Goal: Task Accomplishment & Management: Use online tool/utility

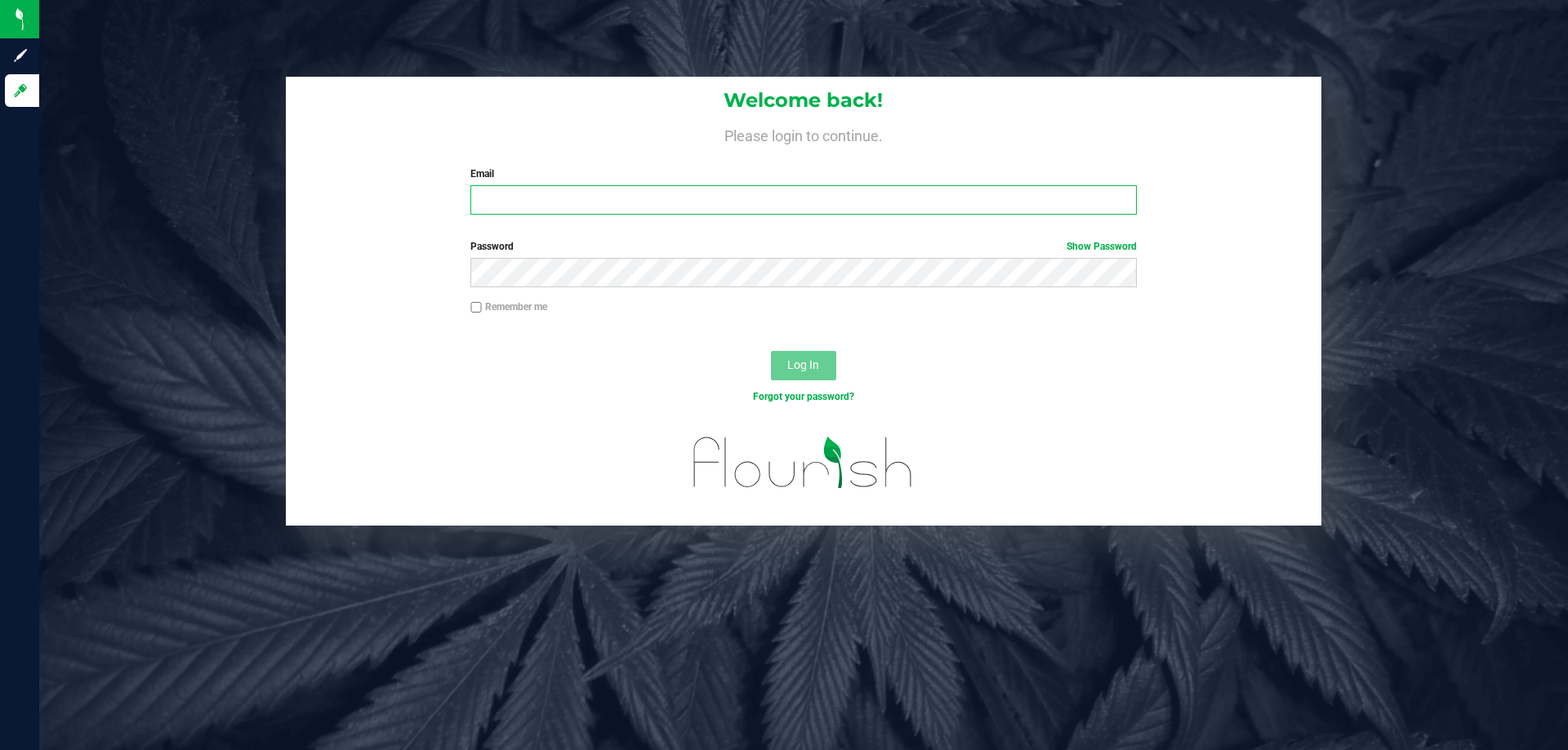
click at [526, 203] on input "Email" at bounding box center [803, 200] width 666 height 30
type input "[EMAIL_ADDRESS][DOMAIN_NAME]"
click at [771, 351] on button "Log In" at bounding box center [804, 366] width 65 height 30
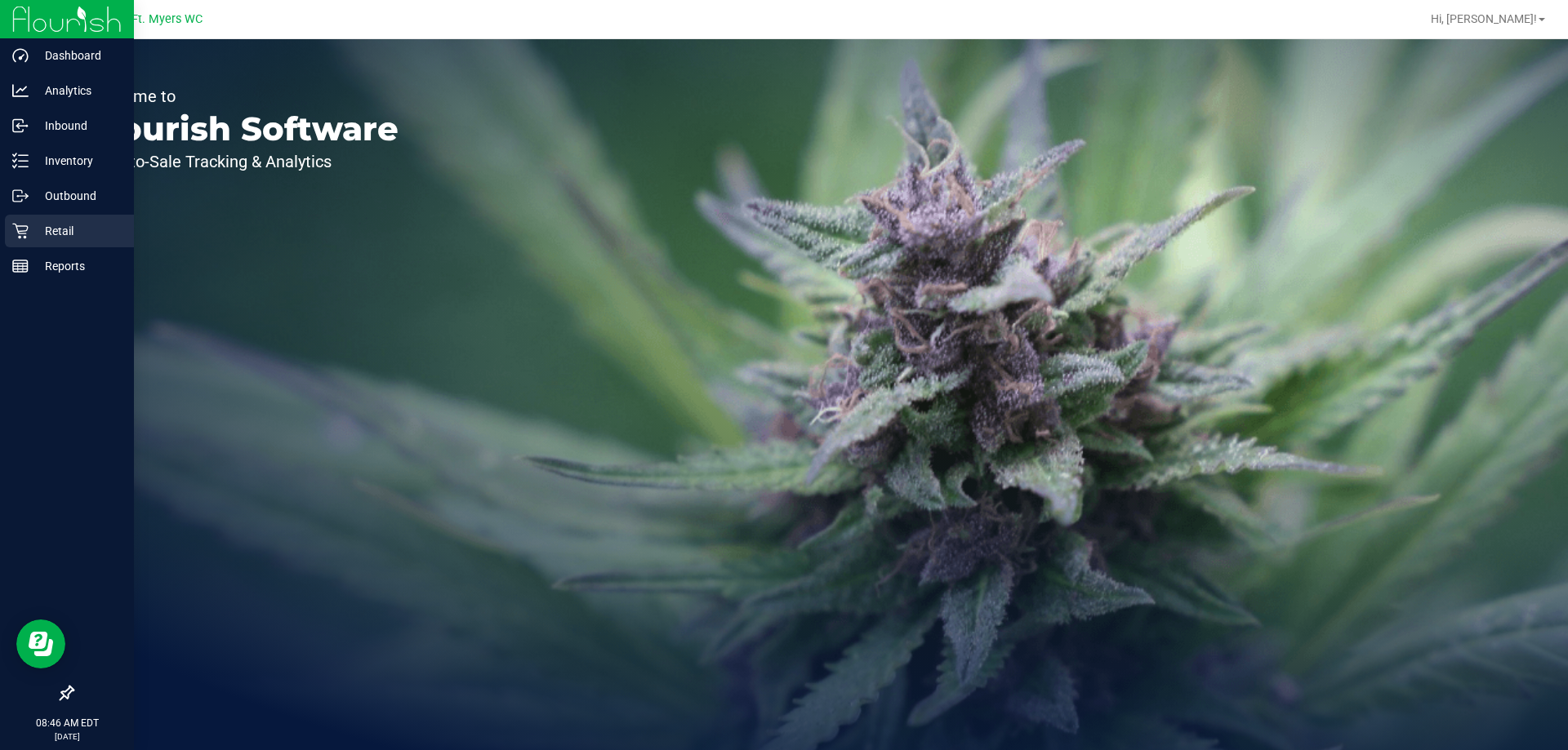
click at [13, 236] on icon at bounding box center [20, 231] width 17 height 17
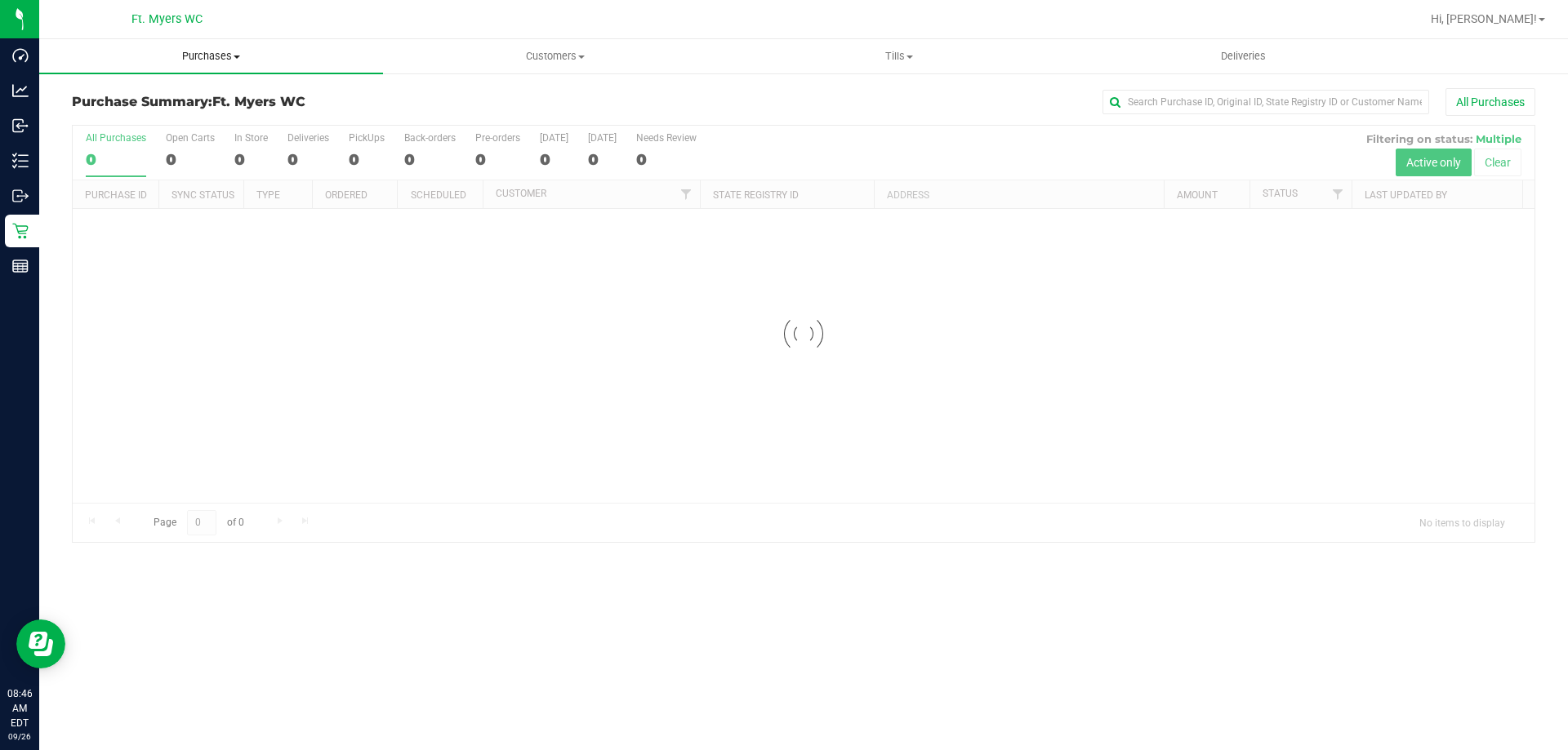
click at [211, 64] on uib-tab-heading "Purchases Summary of purchases Fulfillment All purchases" at bounding box center [210, 56] width 344 height 34
click at [223, 114] on li "Fulfillment" at bounding box center [210, 118] width 344 height 20
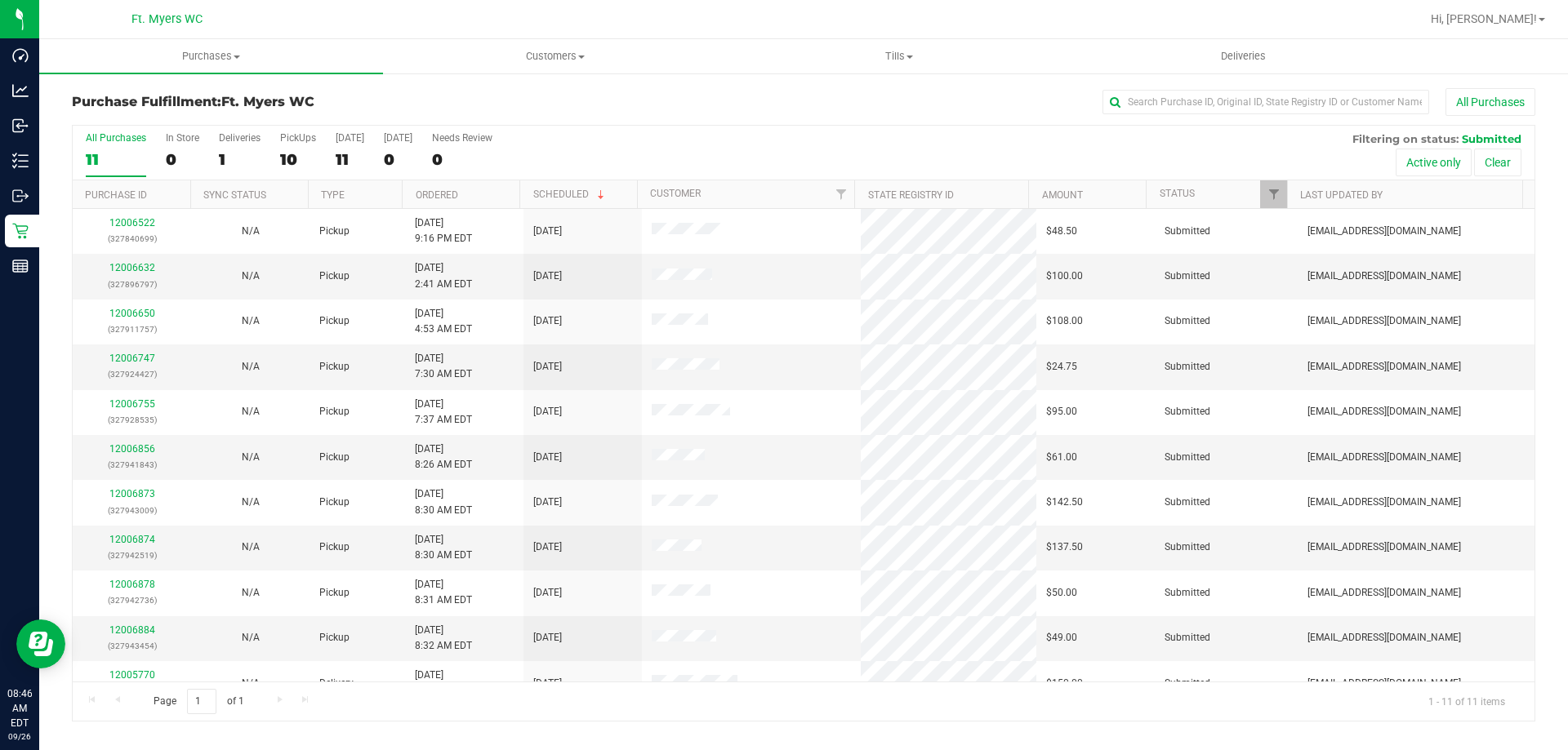
click at [211, 151] on div "All Purchases 11 In Store 0 Deliveries 1 PickUps 10 [DATE] 11 [DATE] 0 Needs Re…" at bounding box center [804, 153] width 1462 height 55
click at [239, 167] on div "1" at bounding box center [239, 159] width 42 height 19
click at [0, 0] on input "Deliveries 1" at bounding box center [0, 0] width 0 height 0
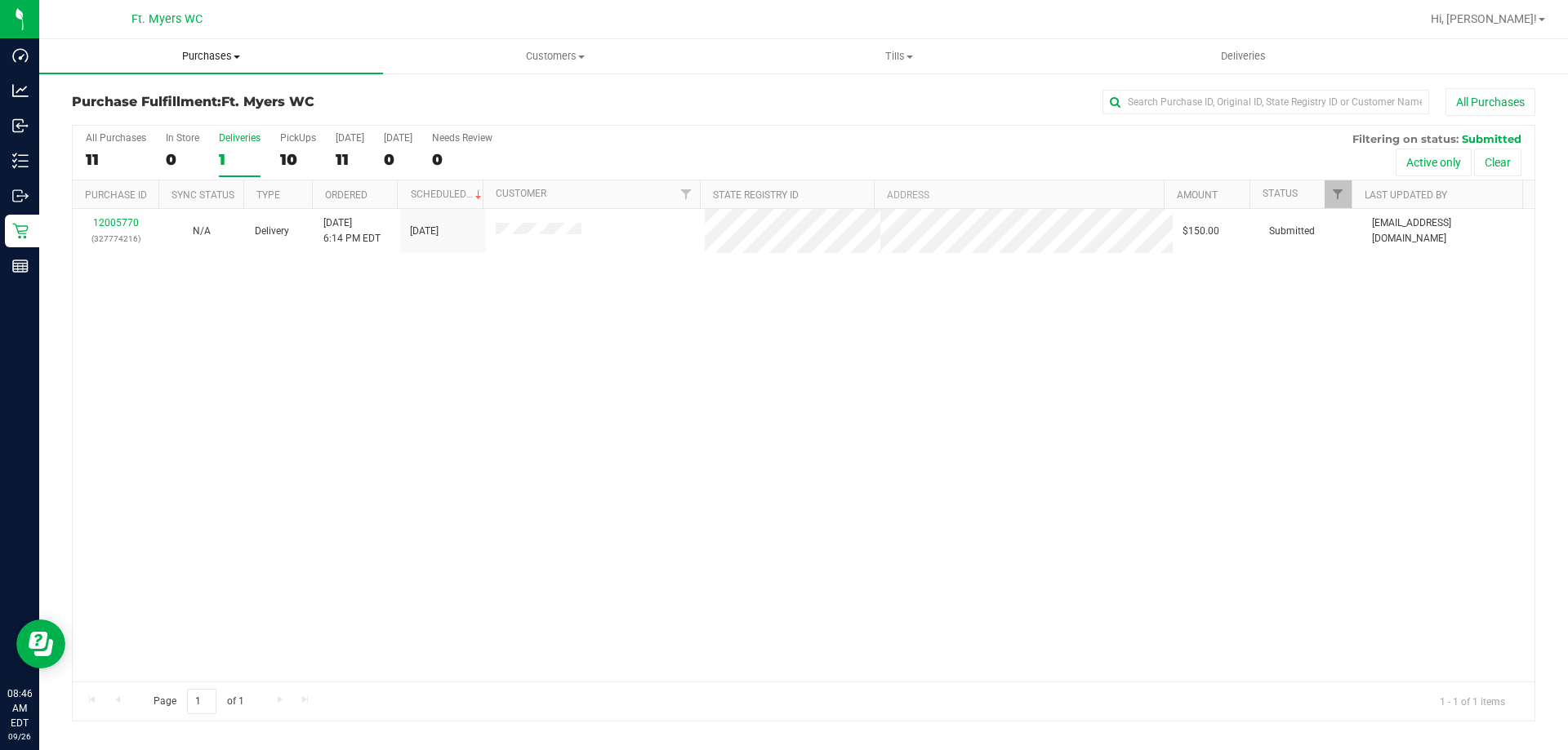
click at [141, 51] on span "Purchases" at bounding box center [210, 57] width 344 height 15
click at [179, 103] on span "Summary of purchases" at bounding box center [123, 98] width 168 height 14
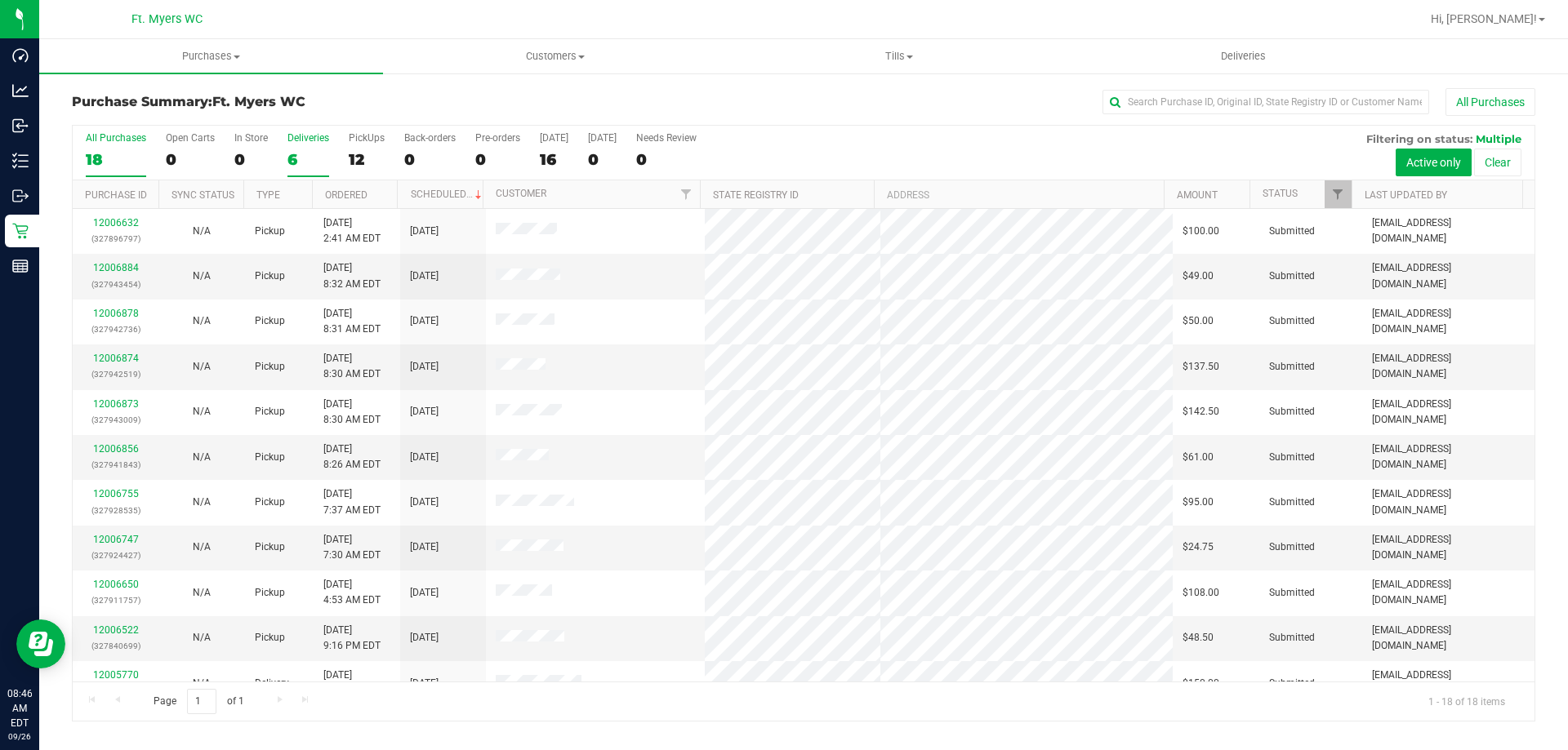
click at [288, 148] on label "Deliveries 6" at bounding box center [308, 154] width 42 height 45
click at [0, 0] on input "Deliveries 6" at bounding box center [0, 0] width 0 height 0
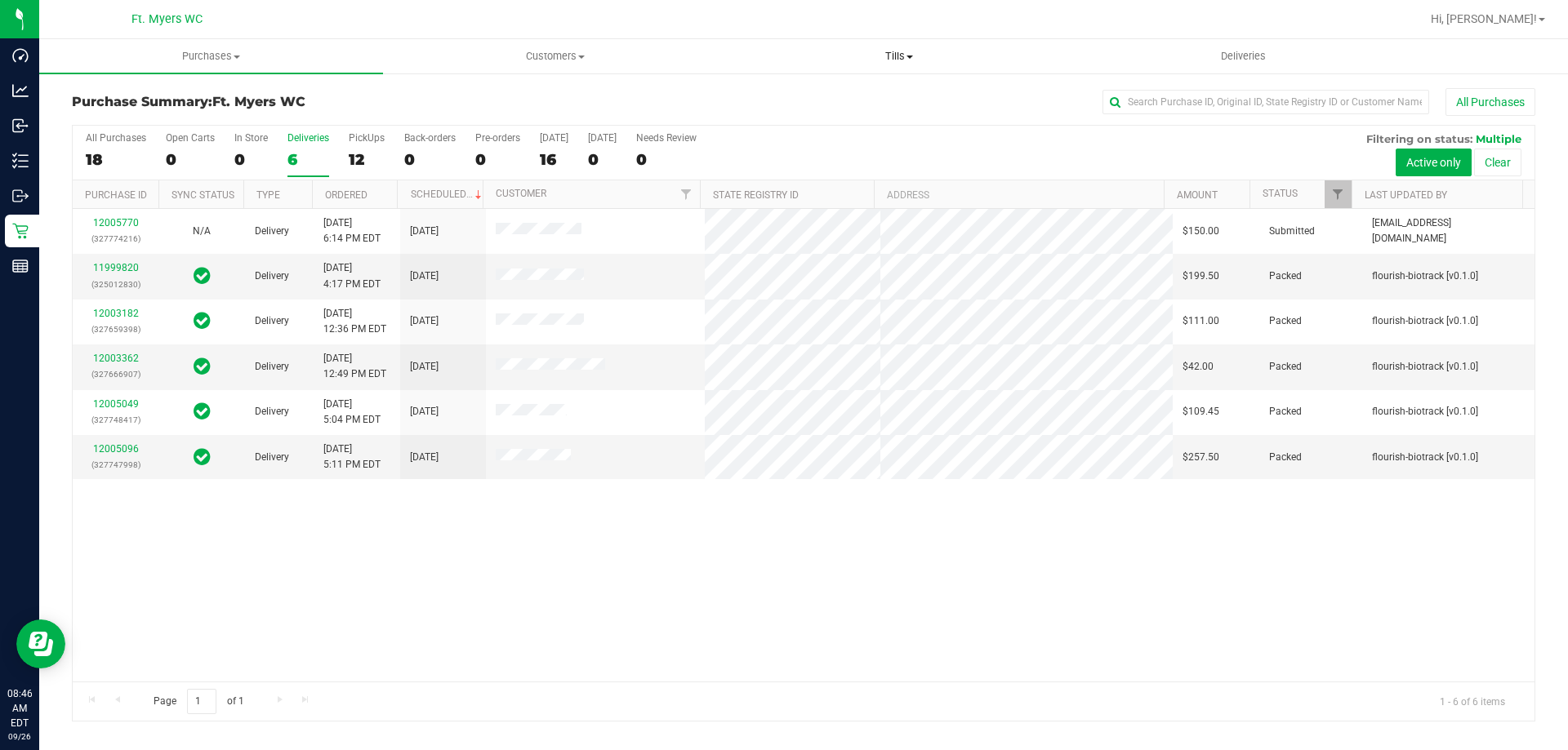
click at [901, 47] on uib-tab-heading "Tills Manage tills Reconcile e-payments" at bounding box center [899, 56] width 343 height 33
click at [889, 90] on li "Manage tills" at bounding box center [899, 99] width 344 height 20
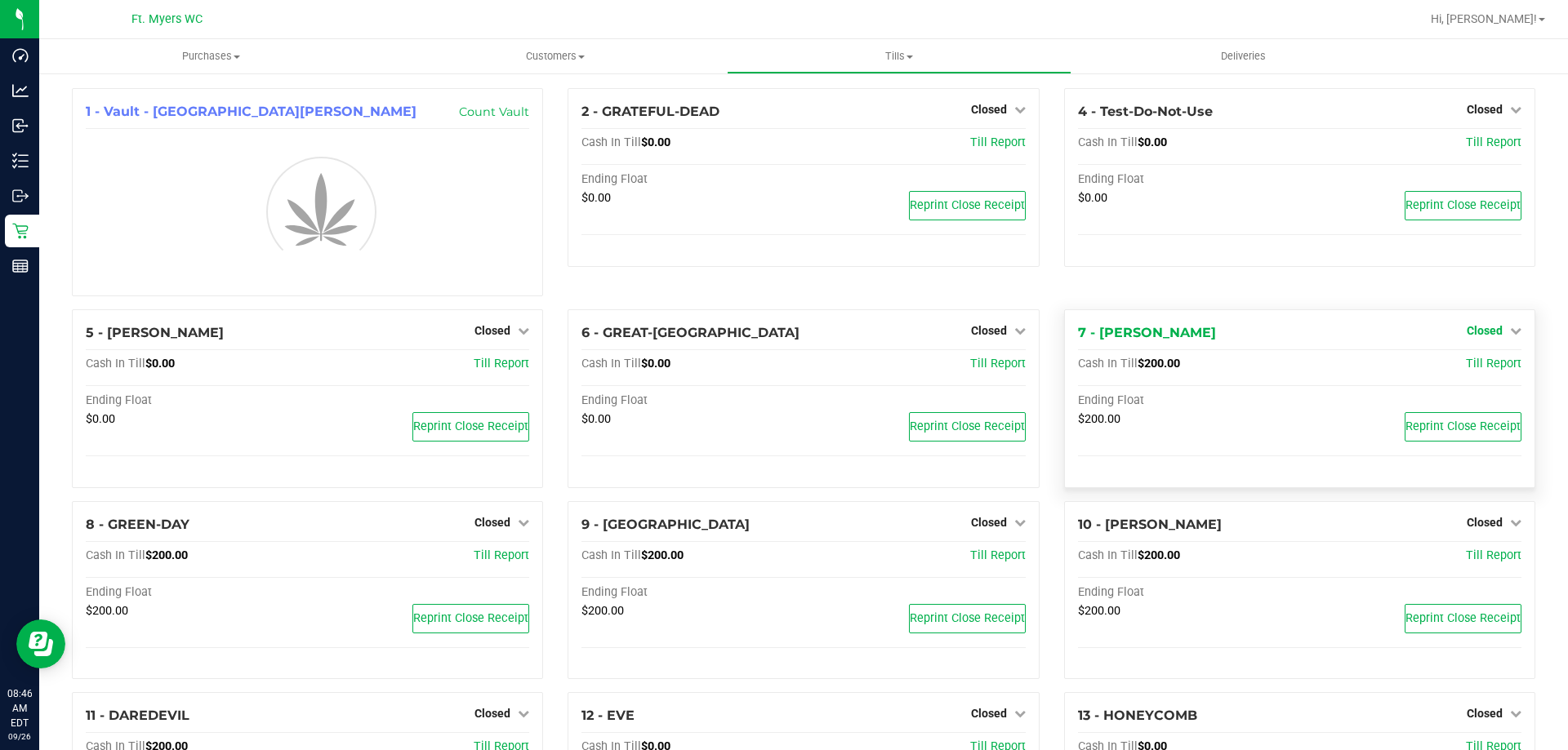
click at [1476, 329] on span "Closed" at bounding box center [1485, 330] width 36 height 13
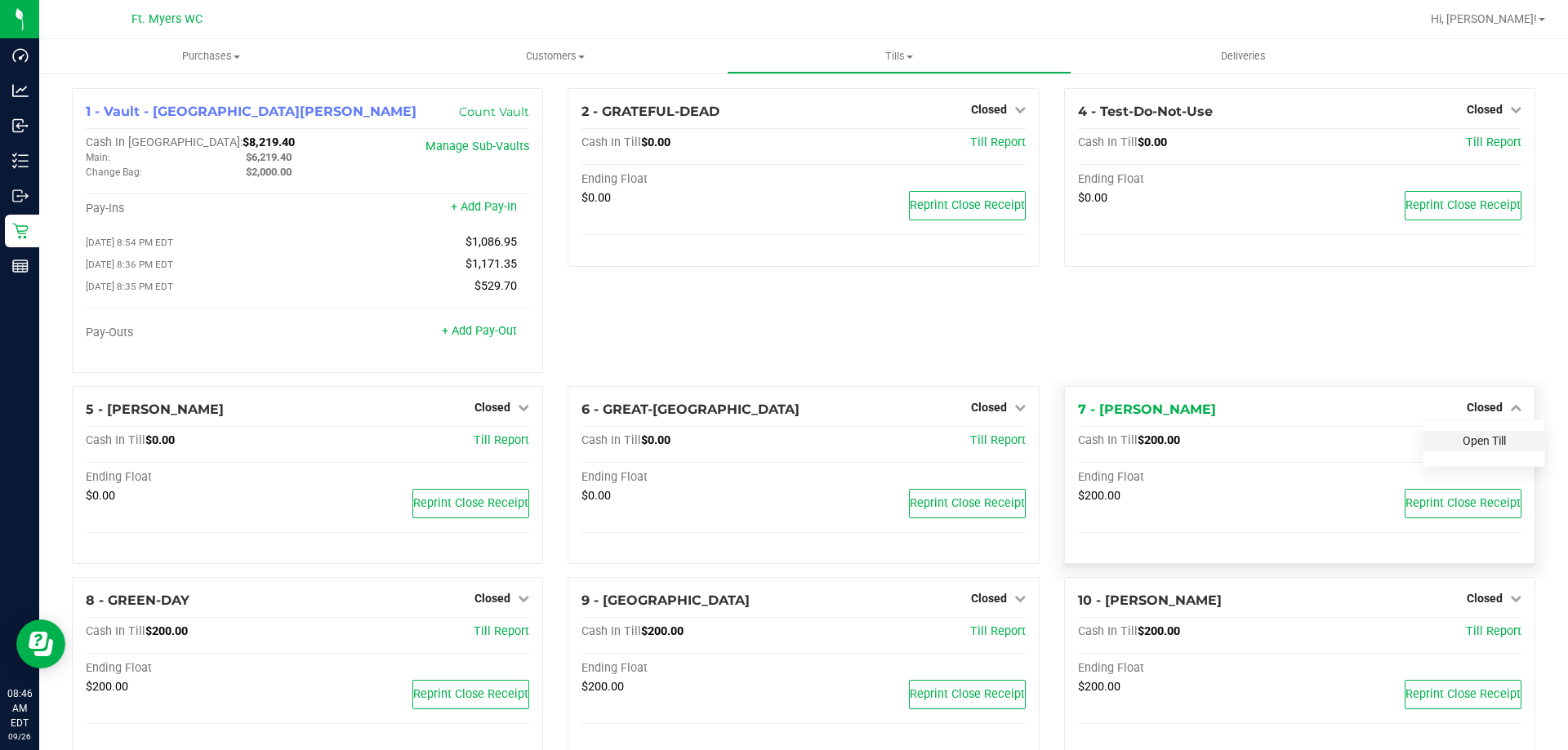
click at [1467, 364] on div "1 - Vault - [GEOGRAPHIC_DATA][PERSON_NAME] Count Vault Cash In Vault: $8,219.40…" at bounding box center [804, 620] width 1488 height 1064
click at [1463, 448] on link "Open Till" at bounding box center [1484, 441] width 43 height 13
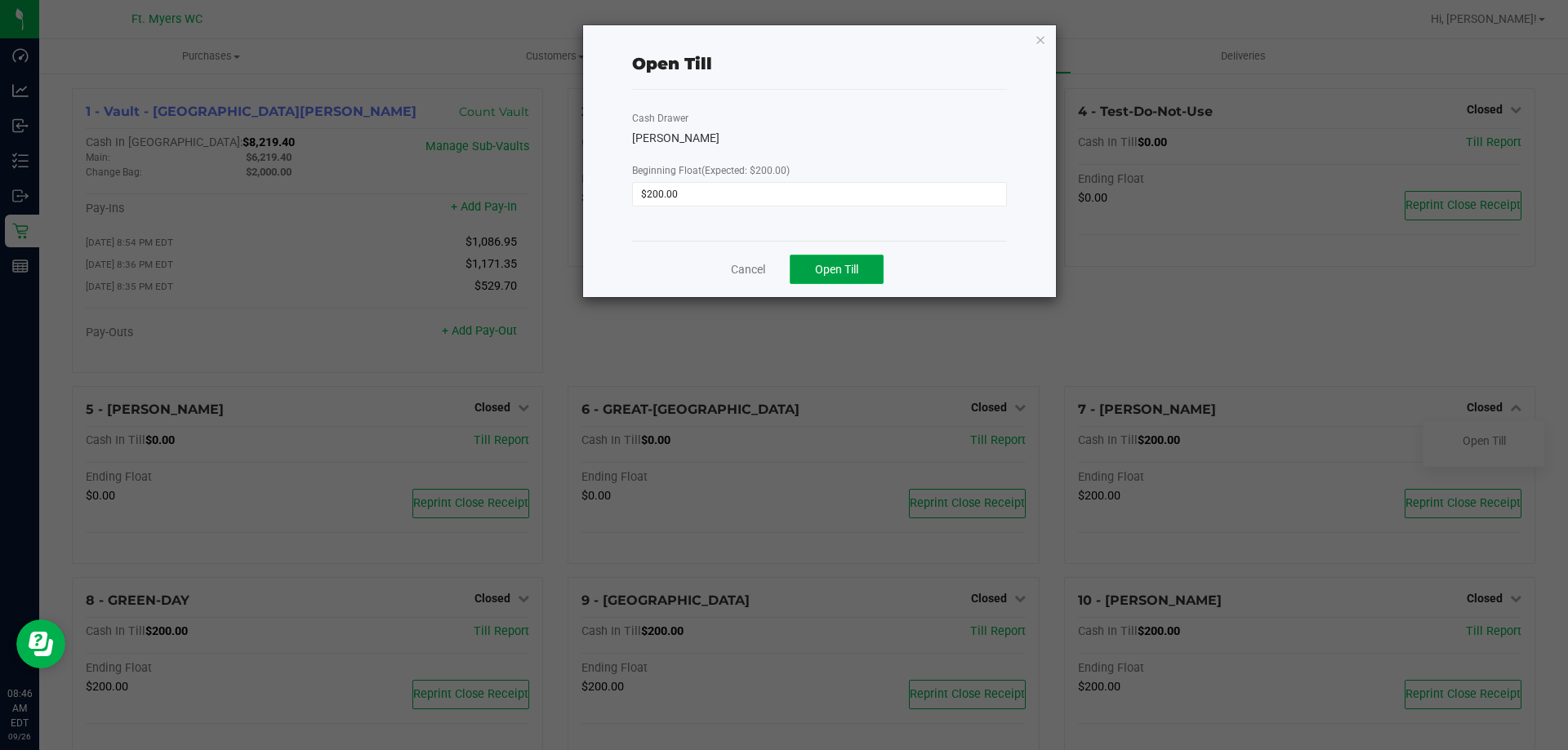
click at [872, 276] on button "Open Till" at bounding box center [836, 270] width 94 height 30
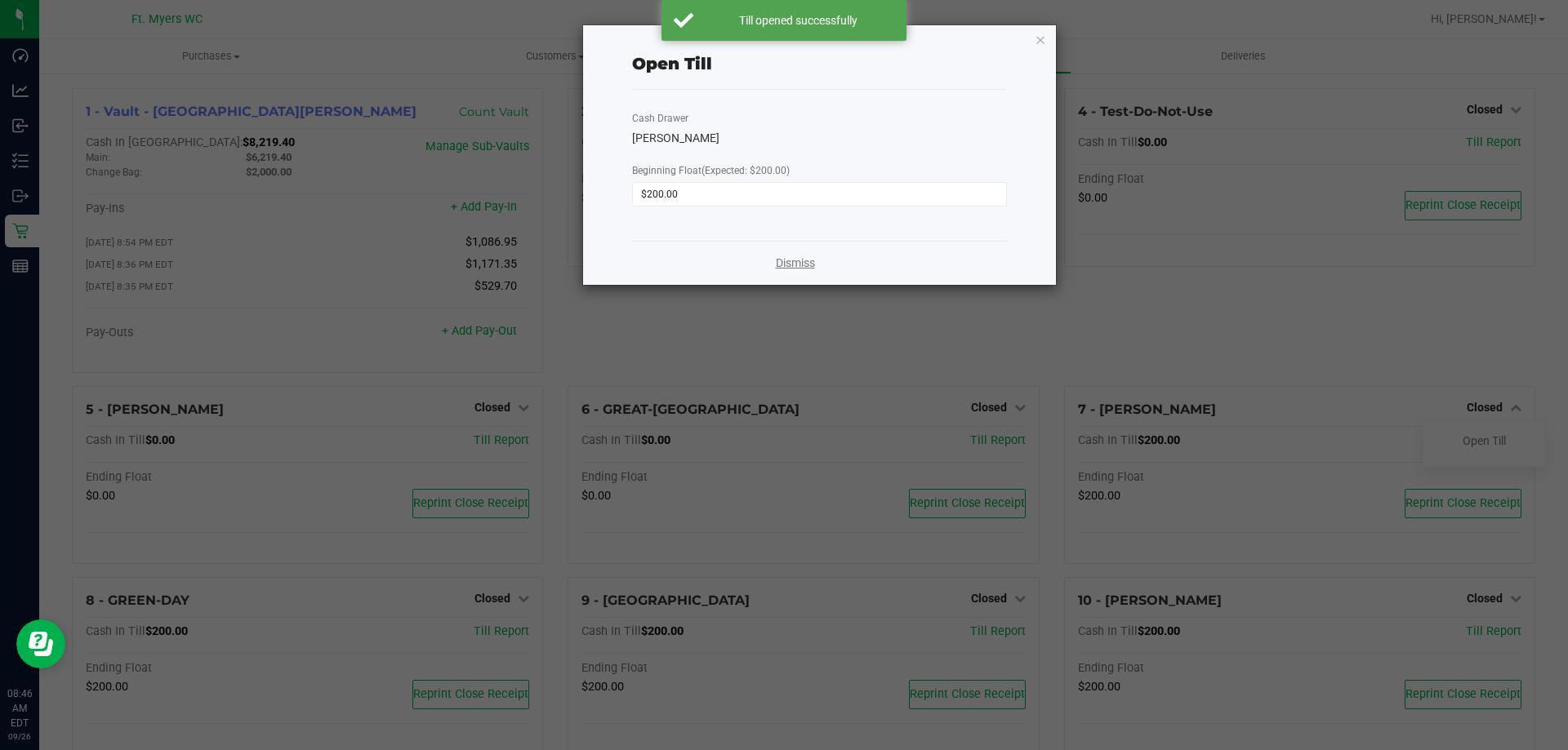
click at [808, 255] on link "Dismiss" at bounding box center [795, 263] width 39 height 17
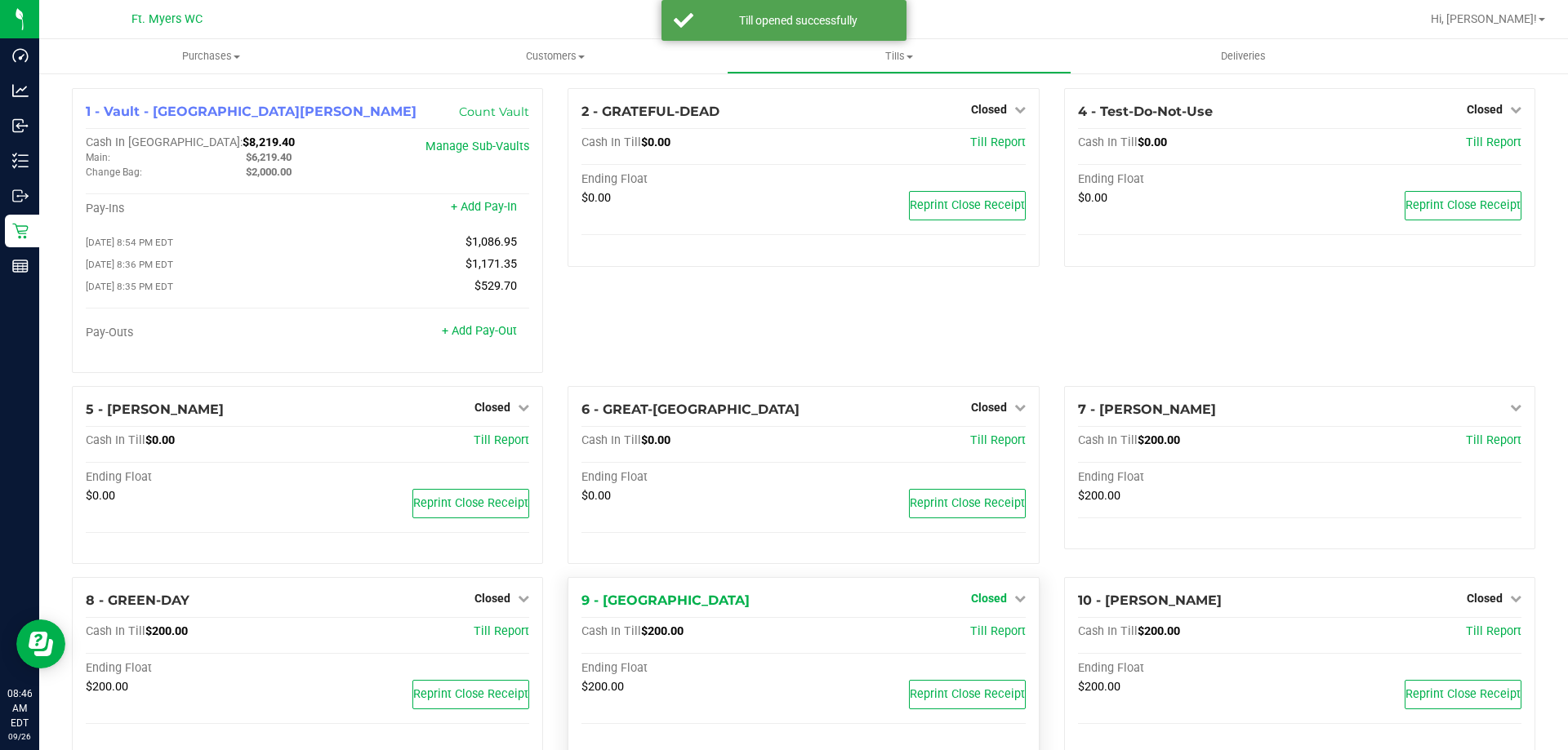
click at [981, 602] on span "Closed" at bounding box center [989, 598] width 36 height 13
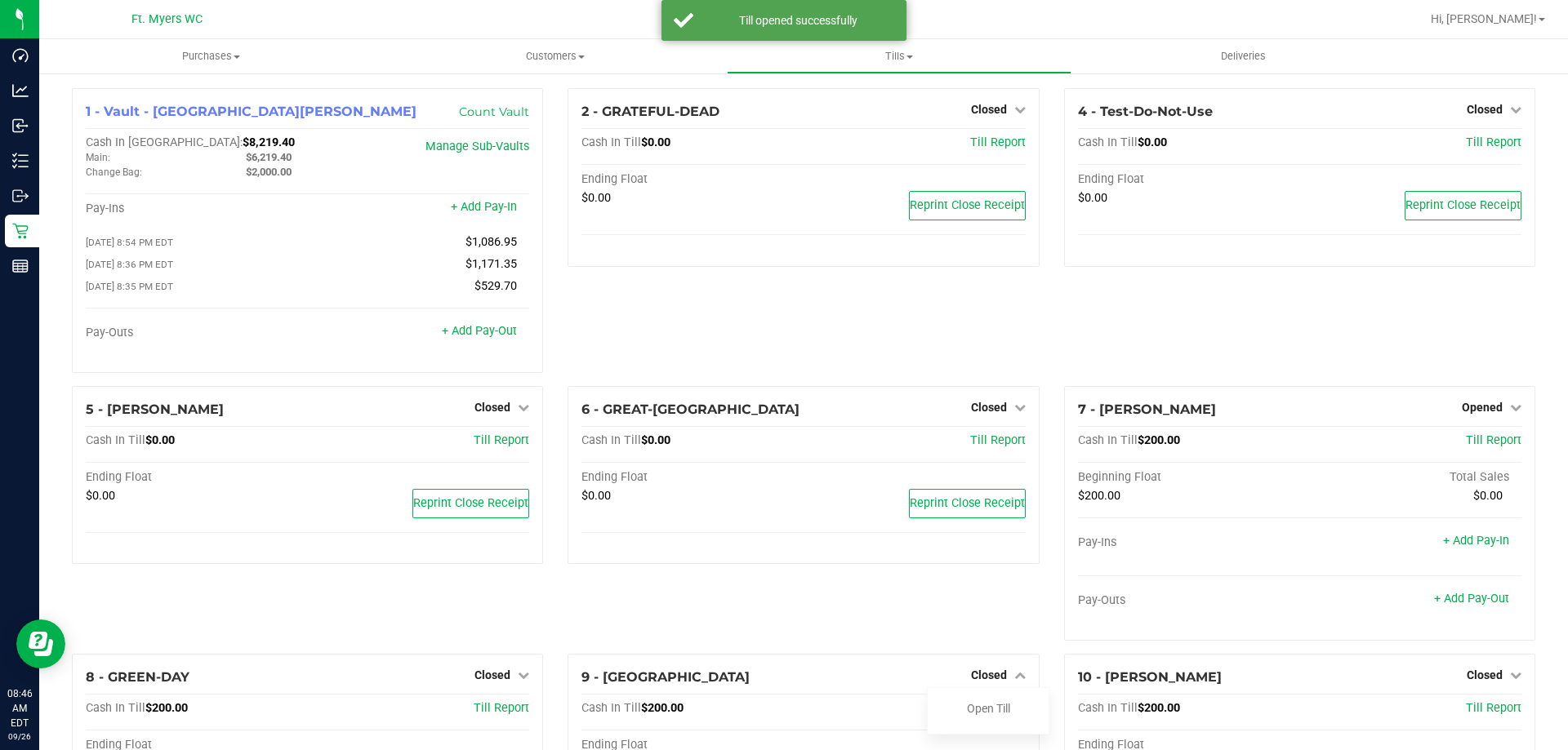
click at [985, 639] on div "6 - GREAT-BRITAIN Closed Open Till Cash In Till $0.00 Till Report Ending Float …" at bounding box center [804, 520] width 495 height 268
click at [994, 708] on link "Open Till" at bounding box center [989, 708] width 43 height 13
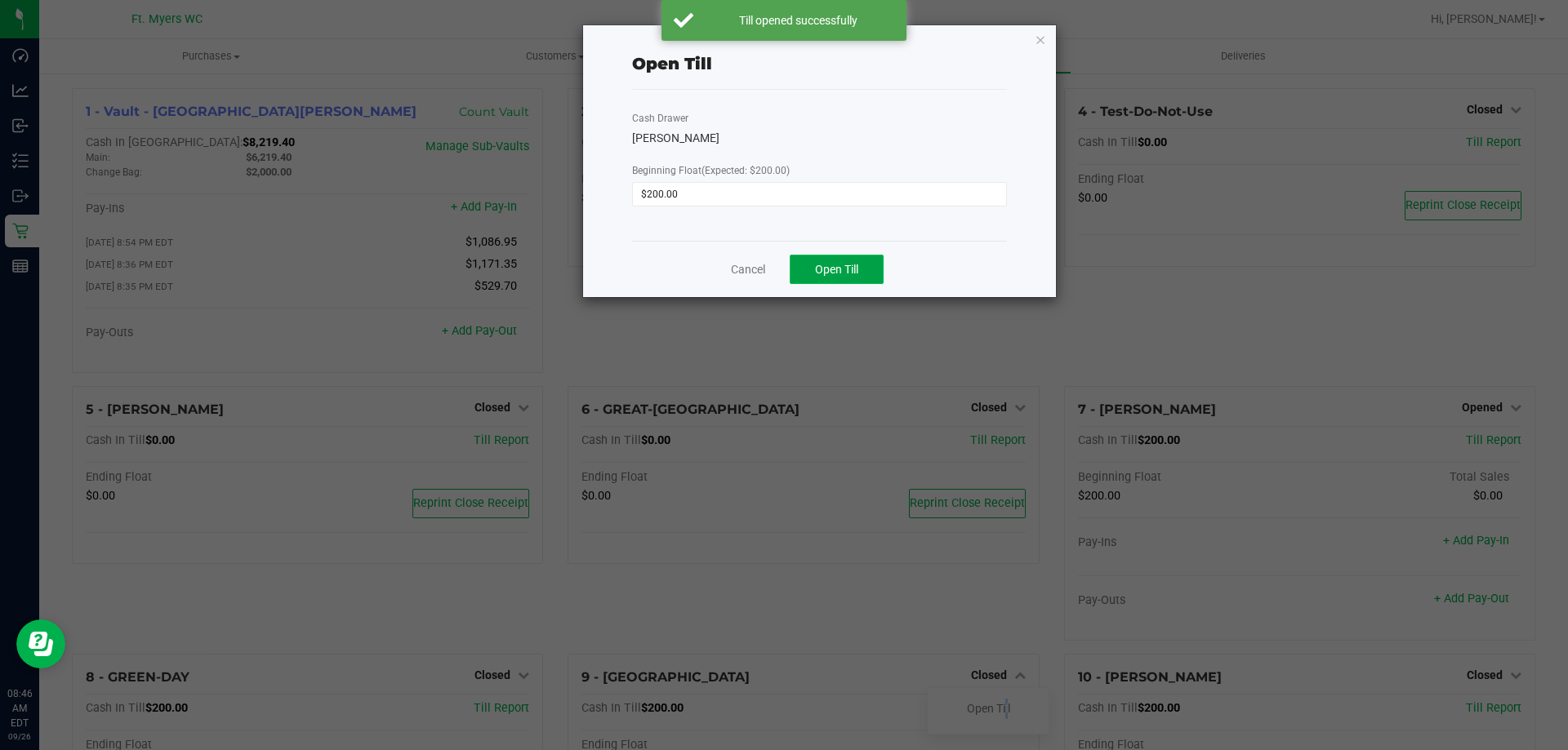
click at [865, 276] on button "Open Till" at bounding box center [836, 270] width 94 height 30
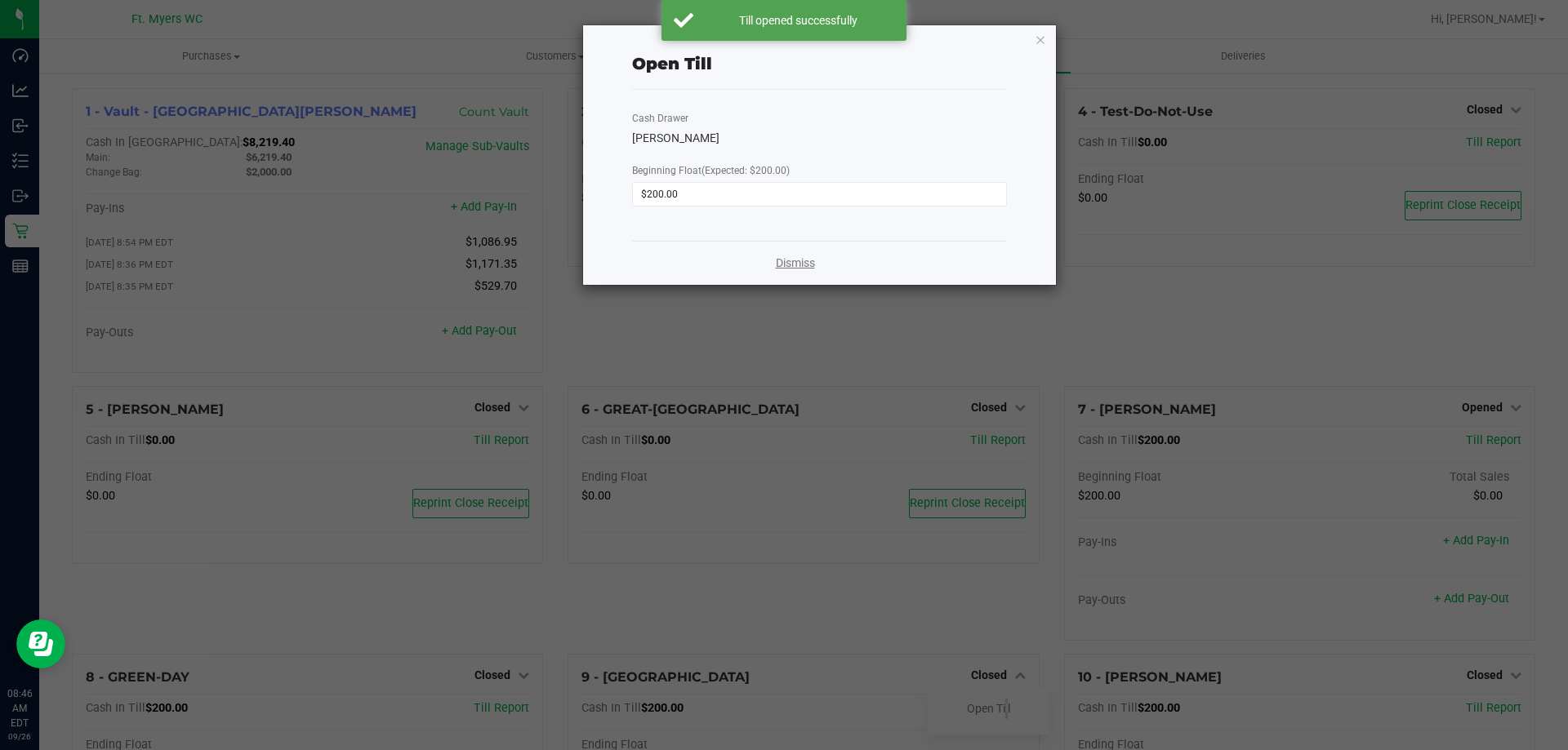
click at [777, 263] on link "Dismiss" at bounding box center [795, 263] width 39 height 17
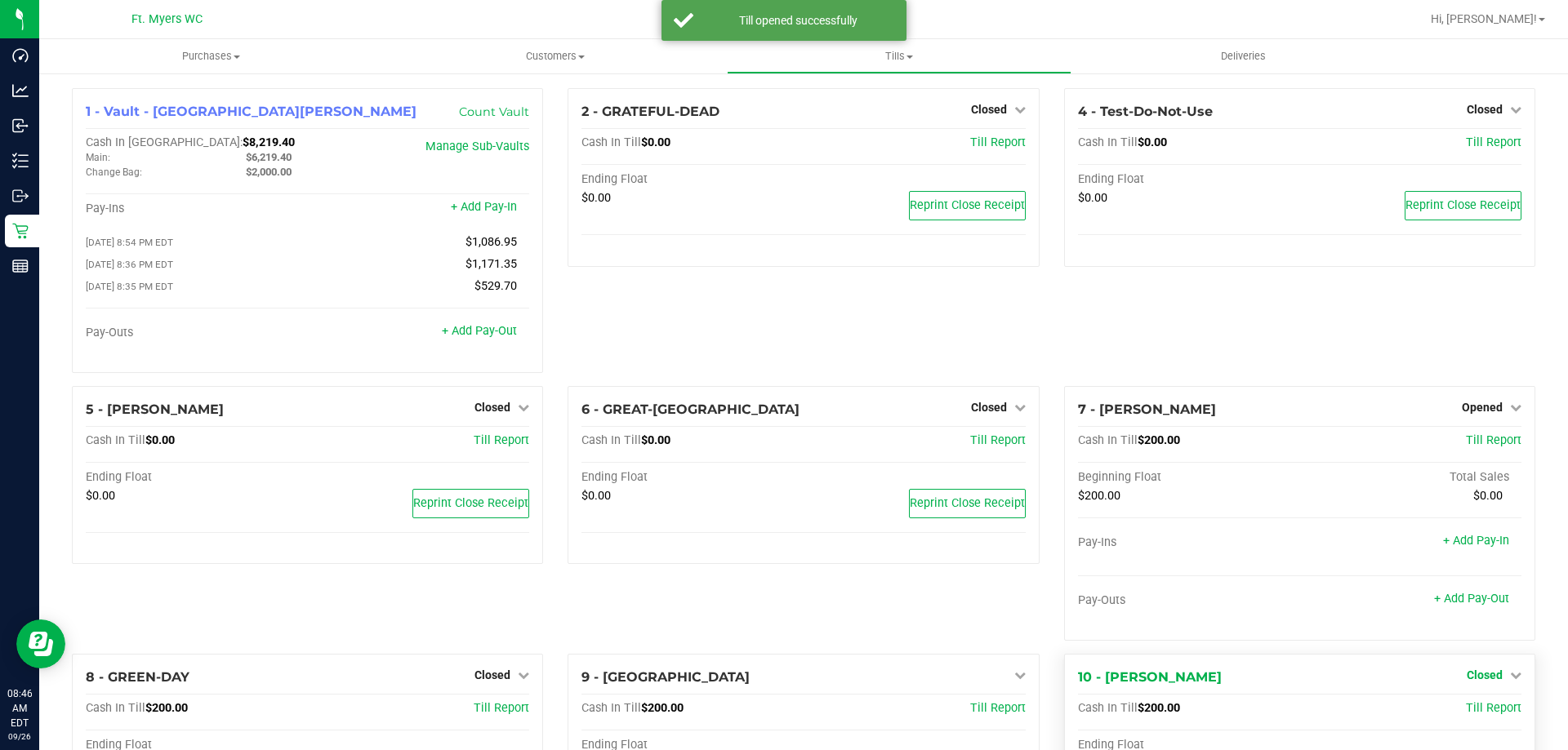
click at [1485, 676] on span "Closed" at bounding box center [1485, 675] width 36 height 13
click at [1487, 709] on link "Open Till" at bounding box center [1484, 708] width 43 height 13
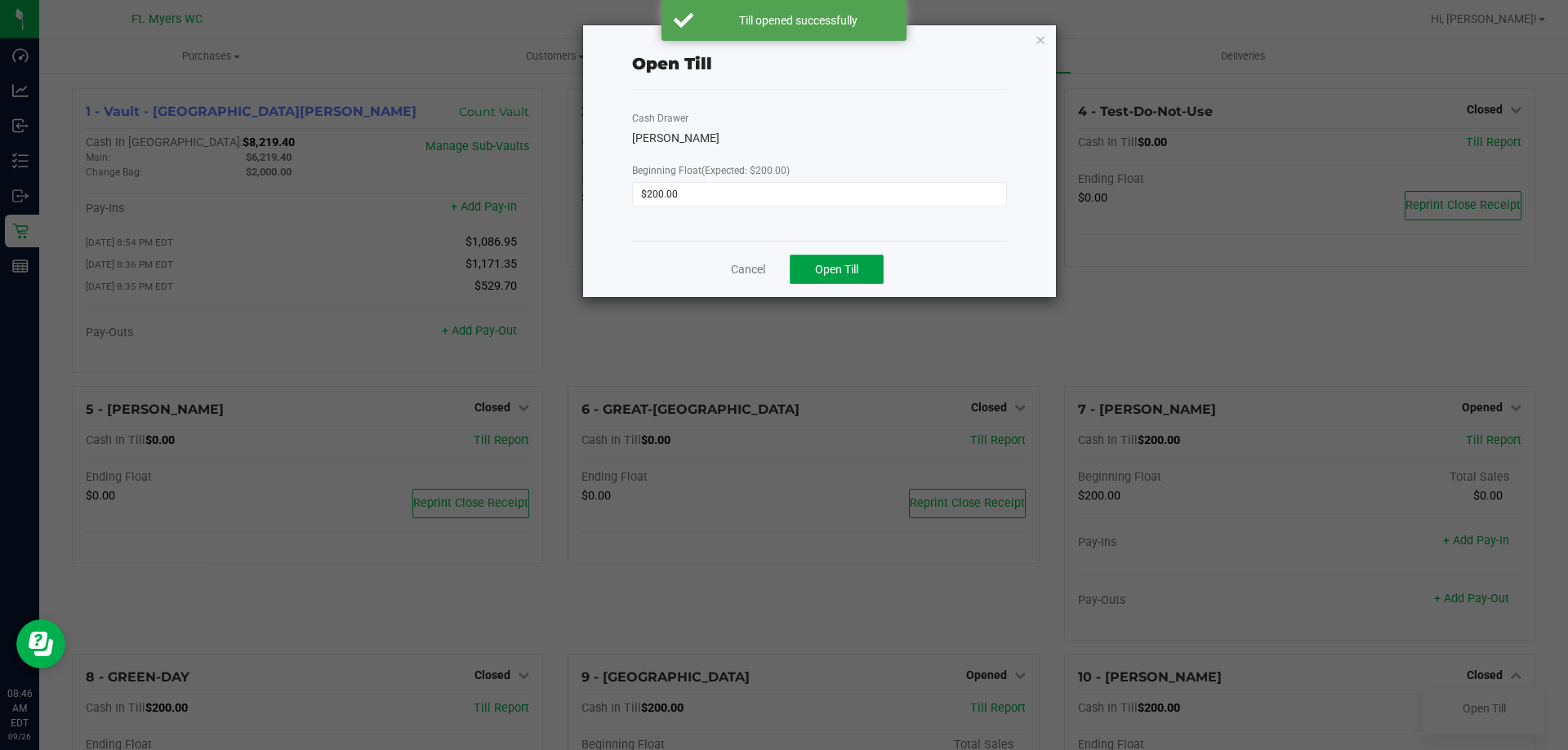
click at [860, 262] on button "Open Till" at bounding box center [836, 270] width 94 height 30
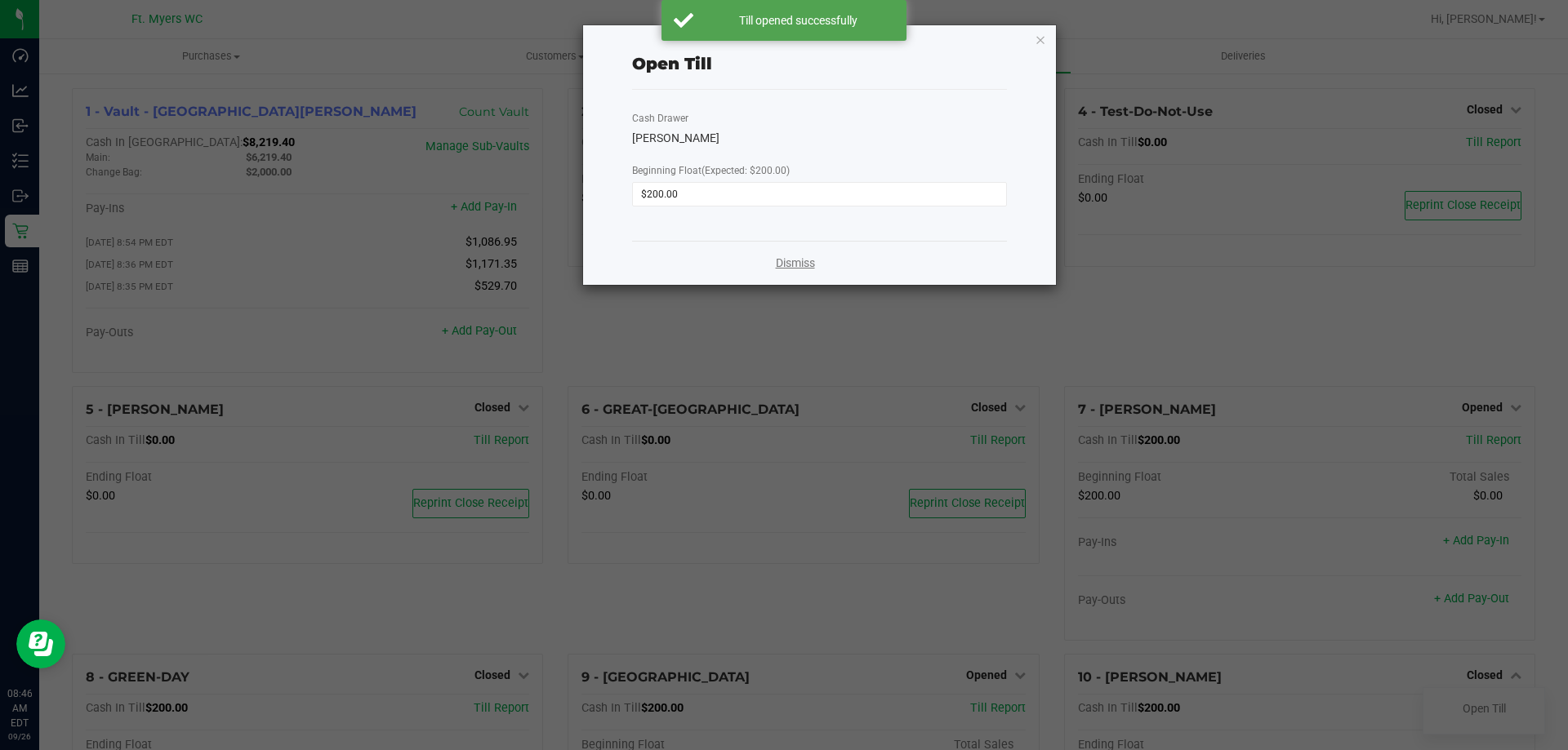
click at [802, 262] on link "Dismiss" at bounding box center [795, 263] width 39 height 17
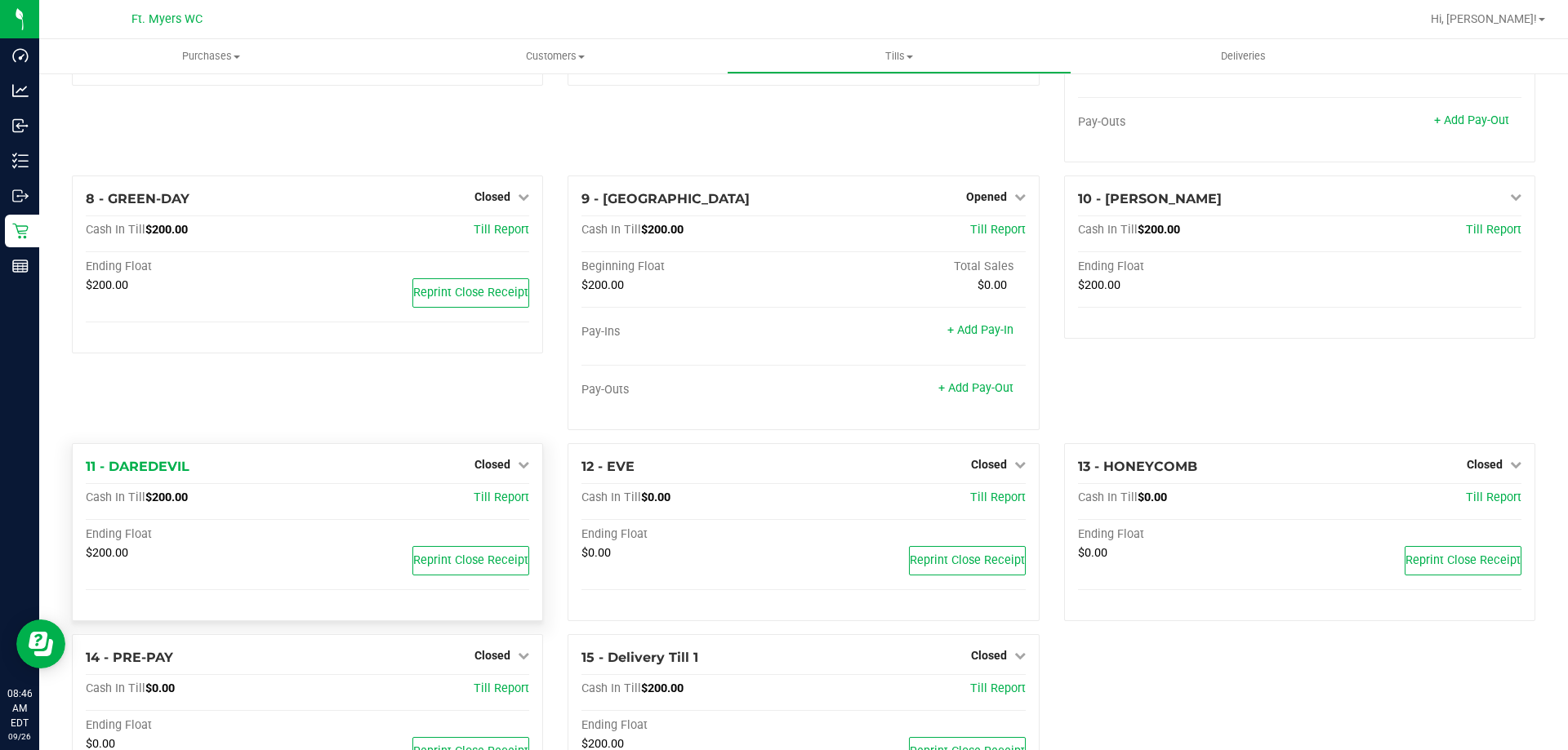
scroll to position [575, 0]
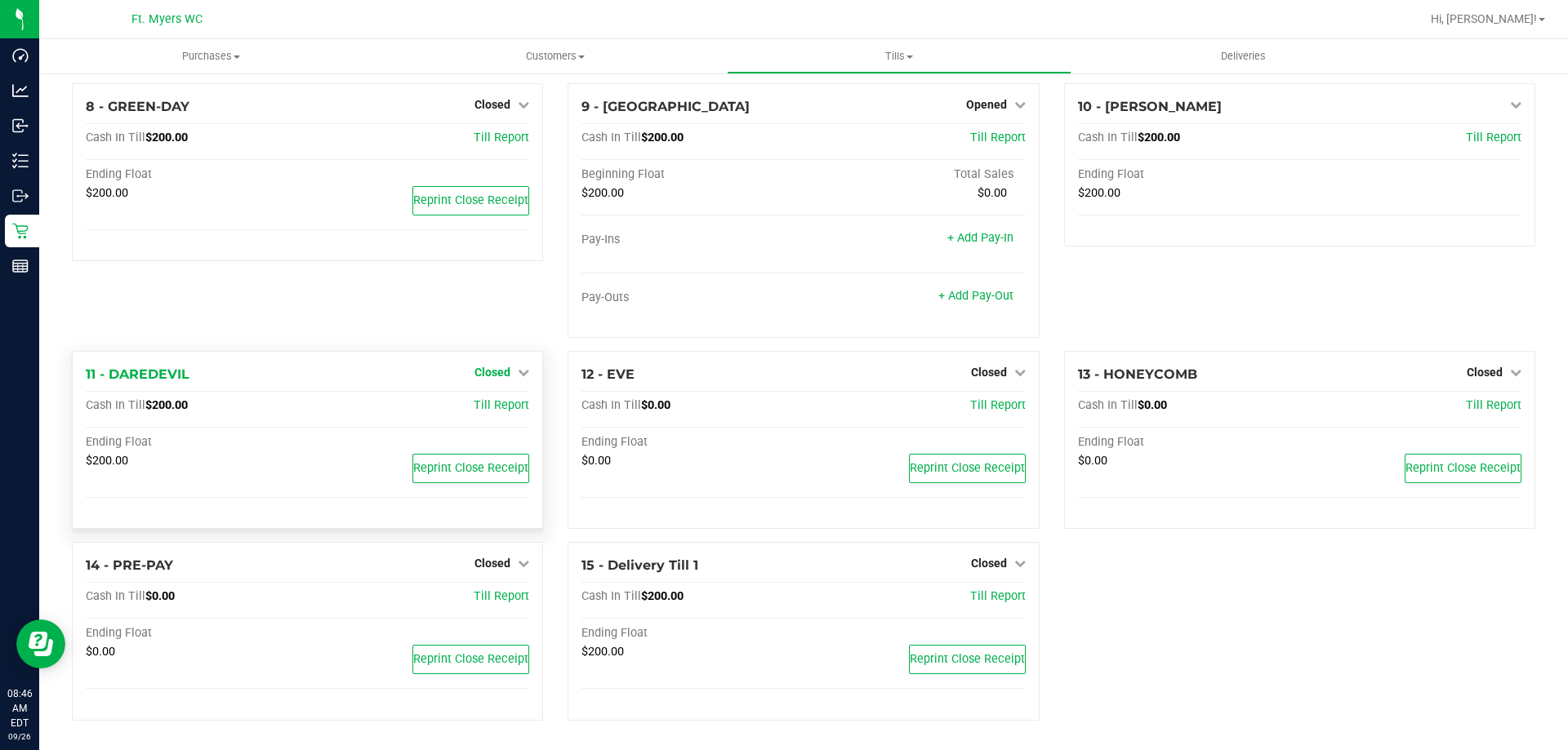
click at [503, 369] on span "Closed" at bounding box center [493, 372] width 36 height 13
click at [503, 403] on link "Open Till" at bounding box center [492, 406] width 43 height 13
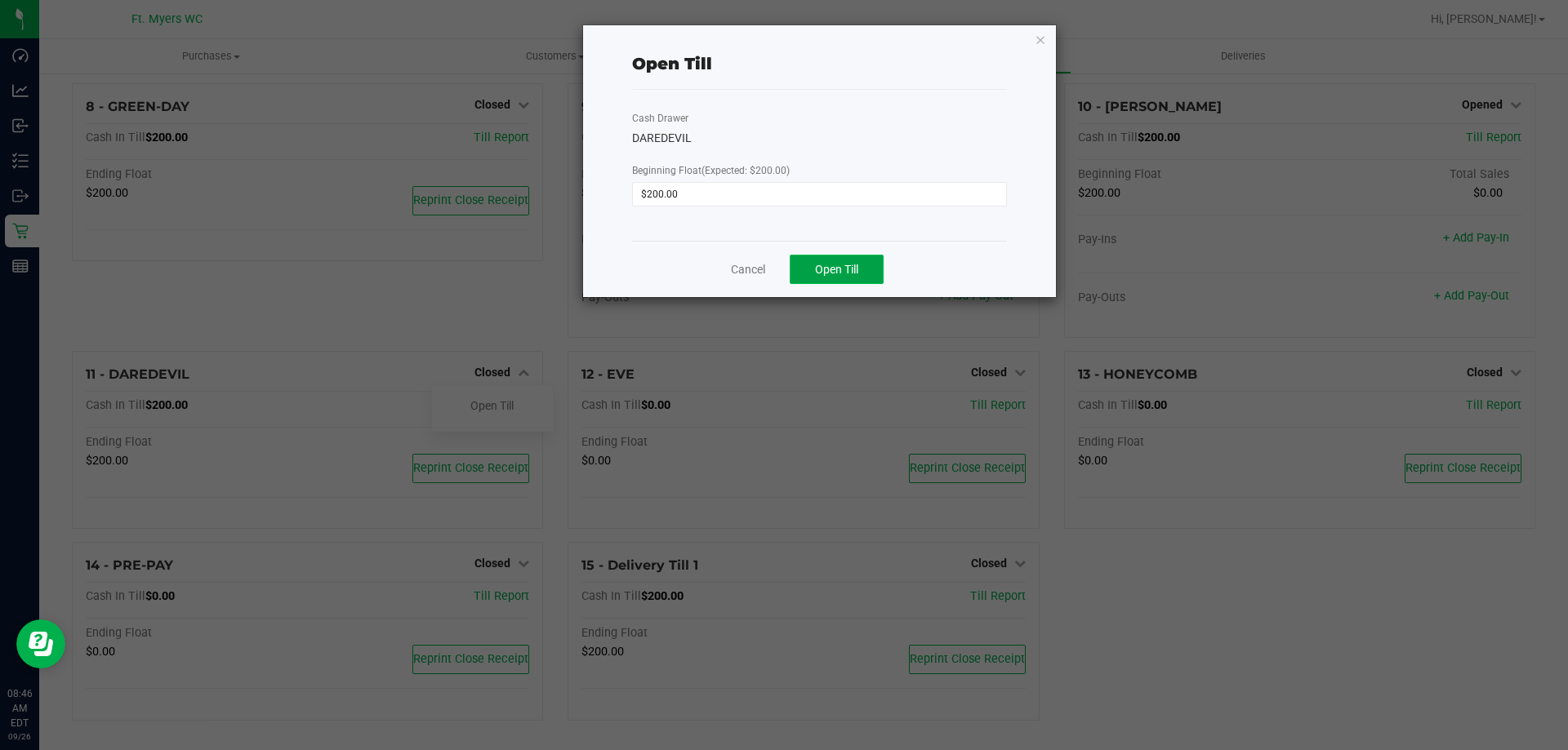
click at [829, 262] on span "Open Till" at bounding box center [836, 269] width 43 height 13
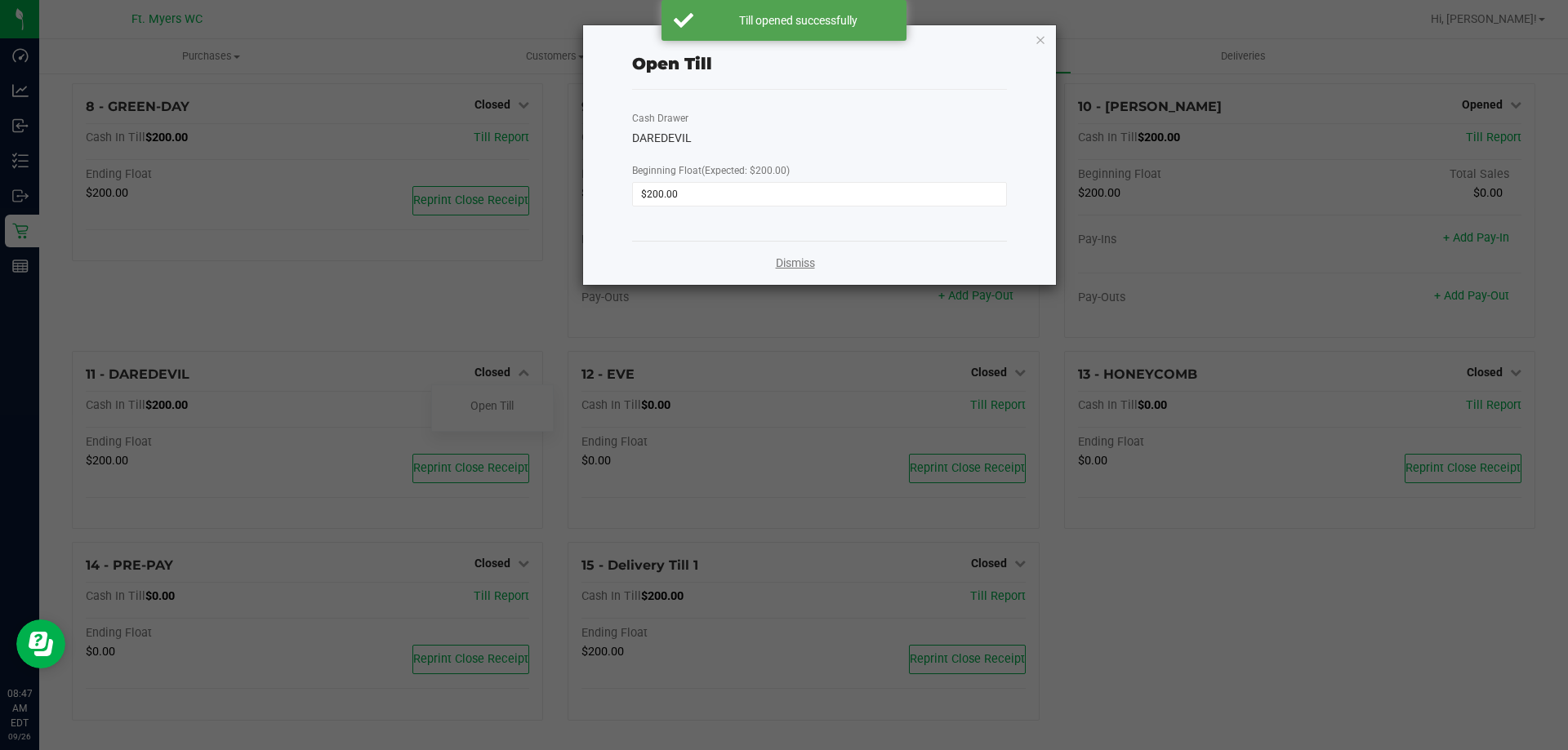
click at [799, 264] on link "Dismiss" at bounding box center [795, 263] width 39 height 17
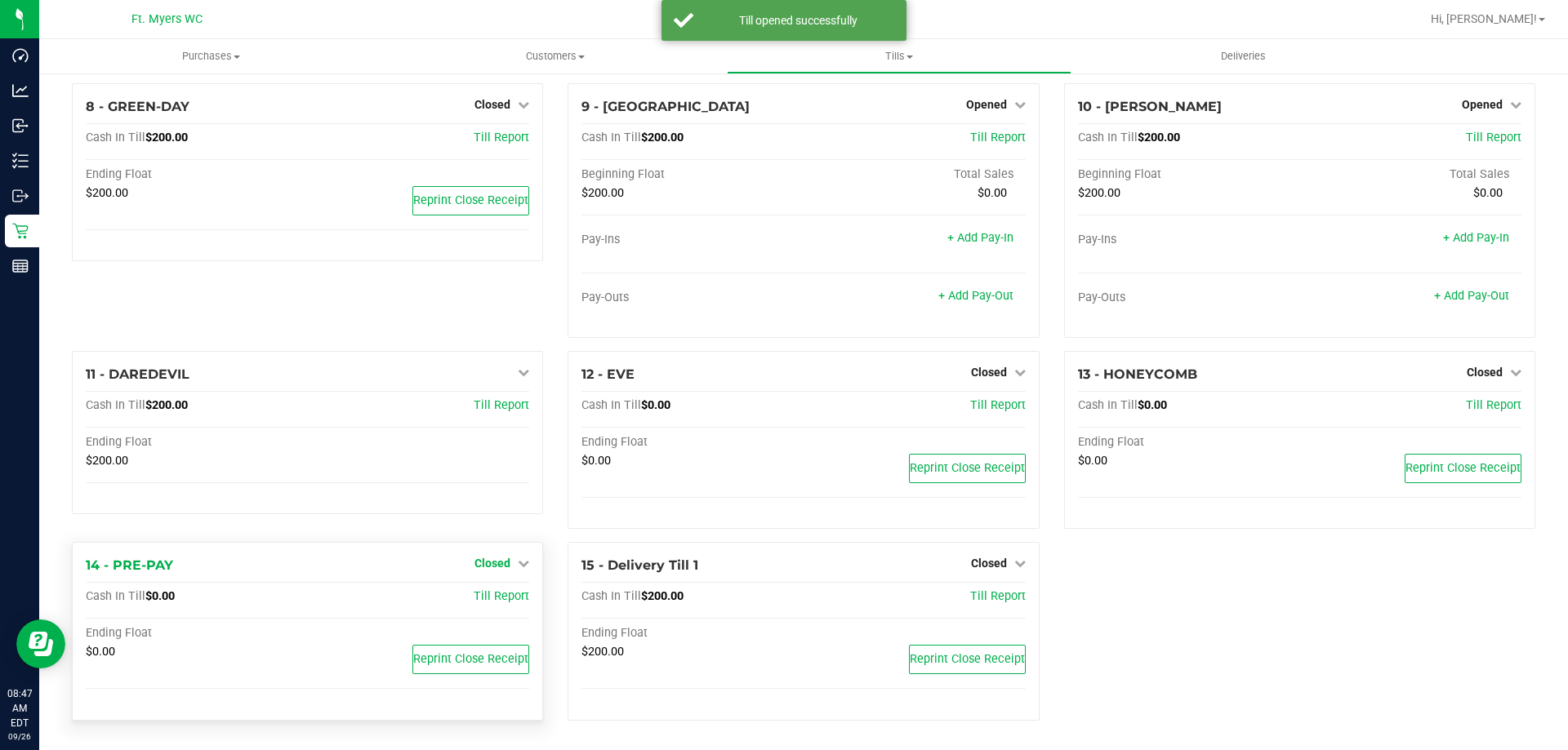
click at [494, 559] on span "Closed" at bounding box center [493, 563] width 36 height 13
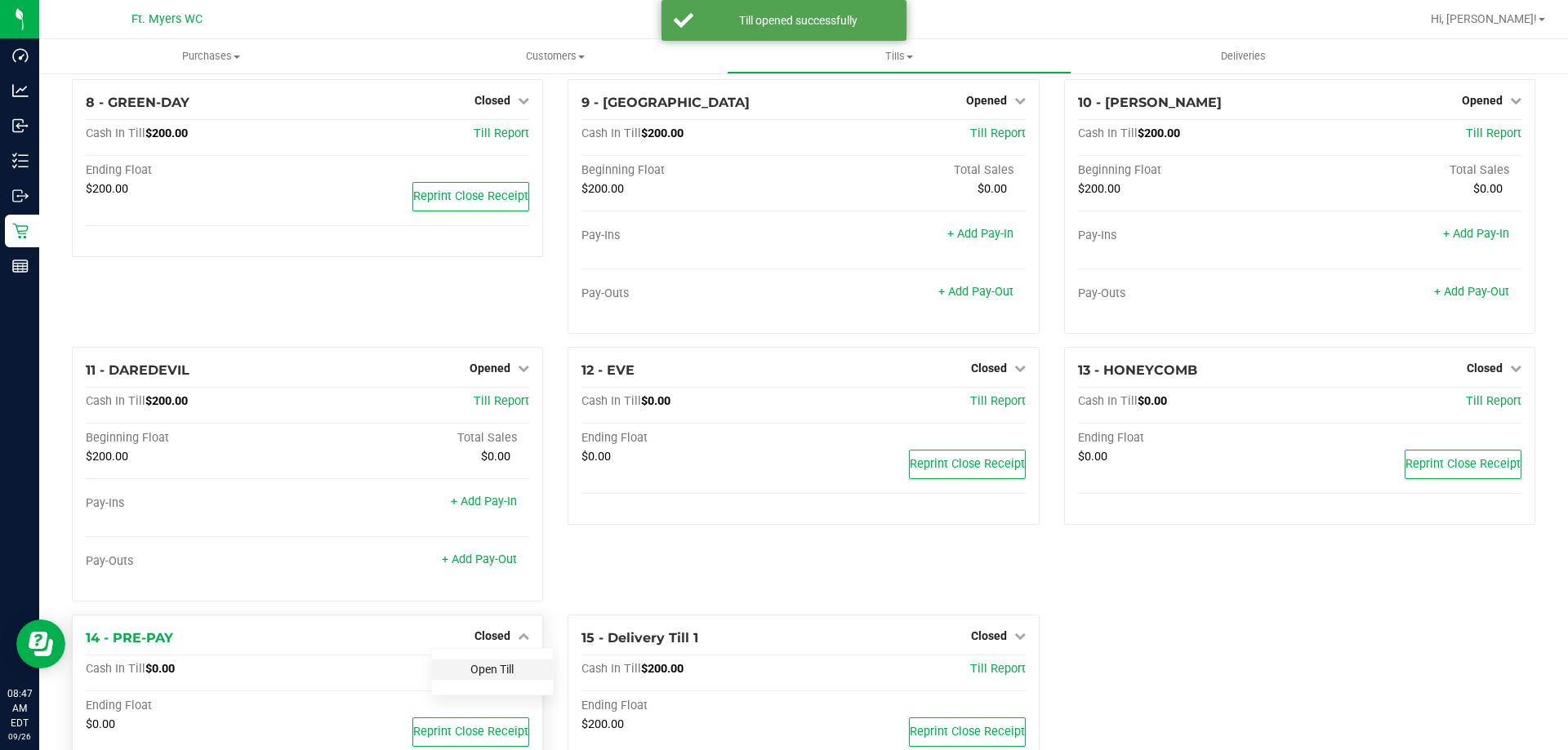
click at [497, 601] on div "1 - Vault - [GEOGRAPHIC_DATA][PERSON_NAME] Count Vault Cash In Vault: $8,219.40…" at bounding box center [804, 159] width 1488 height 1292
click at [498, 676] on link "Open Till" at bounding box center [492, 669] width 43 height 13
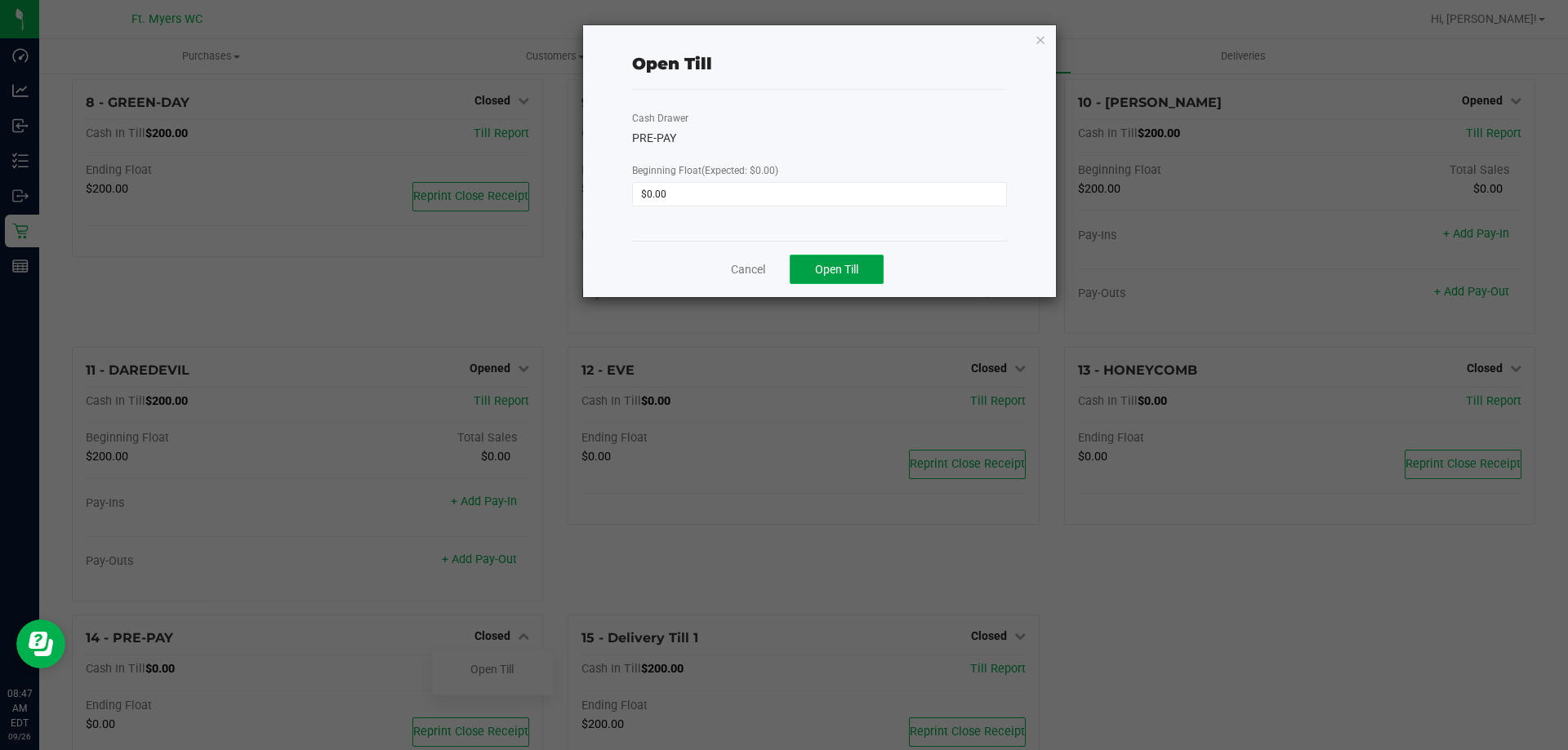
click at [831, 264] on span "Open Till" at bounding box center [836, 269] width 43 height 13
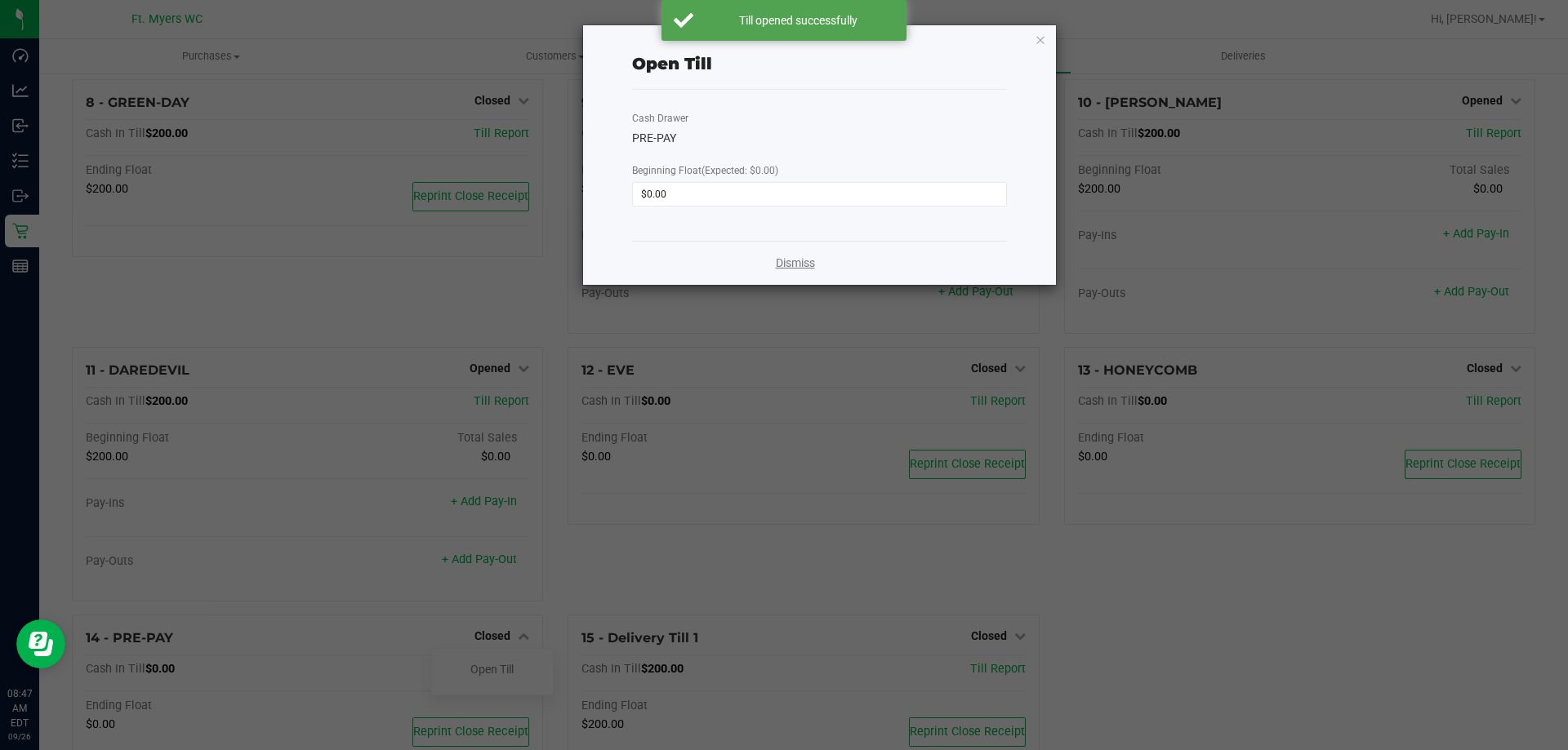
click at [782, 261] on link "Dismiss" at bounding box center [795, 263] width 39 height 17
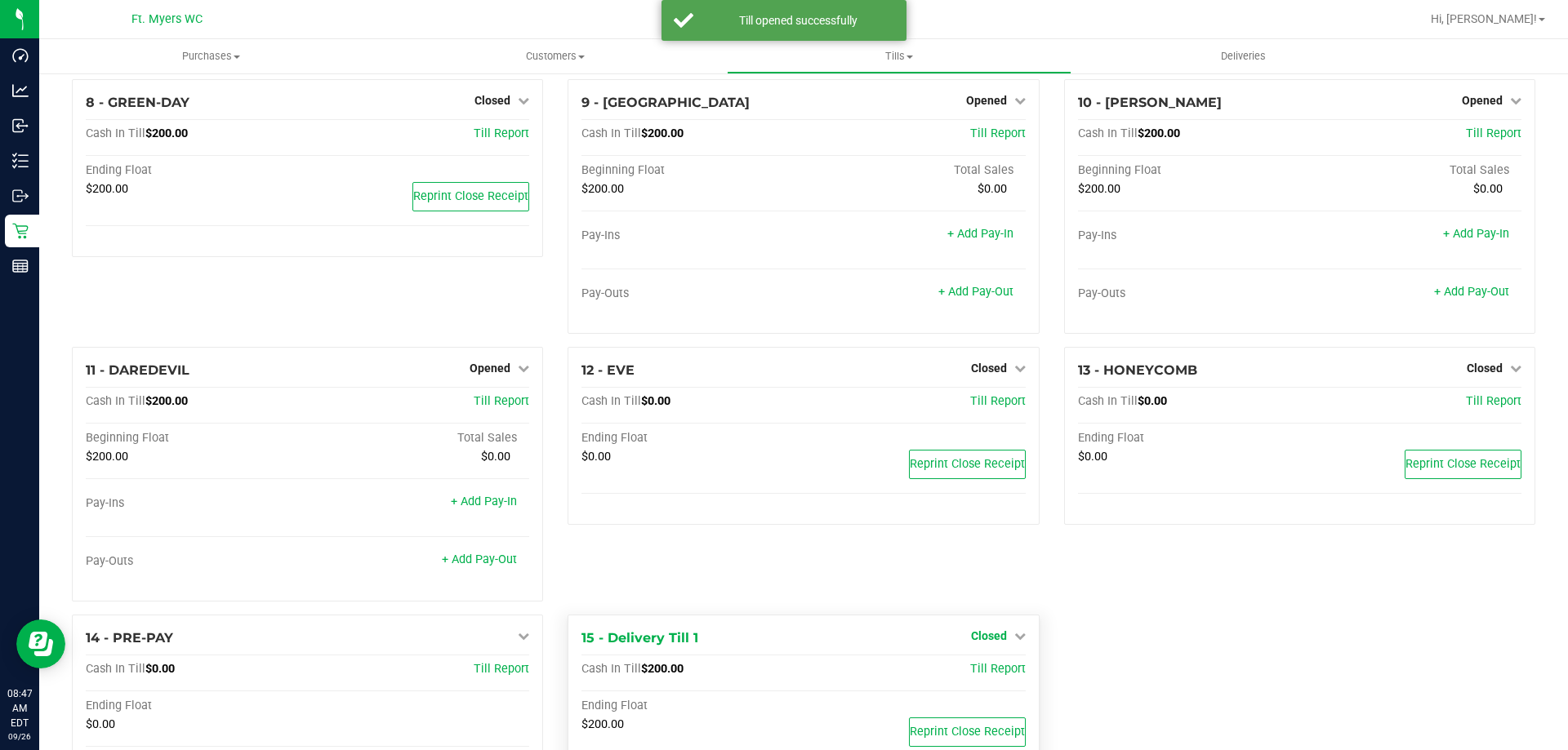
click at [992, 639] on span "Closed" at bounding box center [989, 636] width 36 height 13
click at [987, 676] on link "Open Till" at bounding box center [989, 669] width 43 height 13
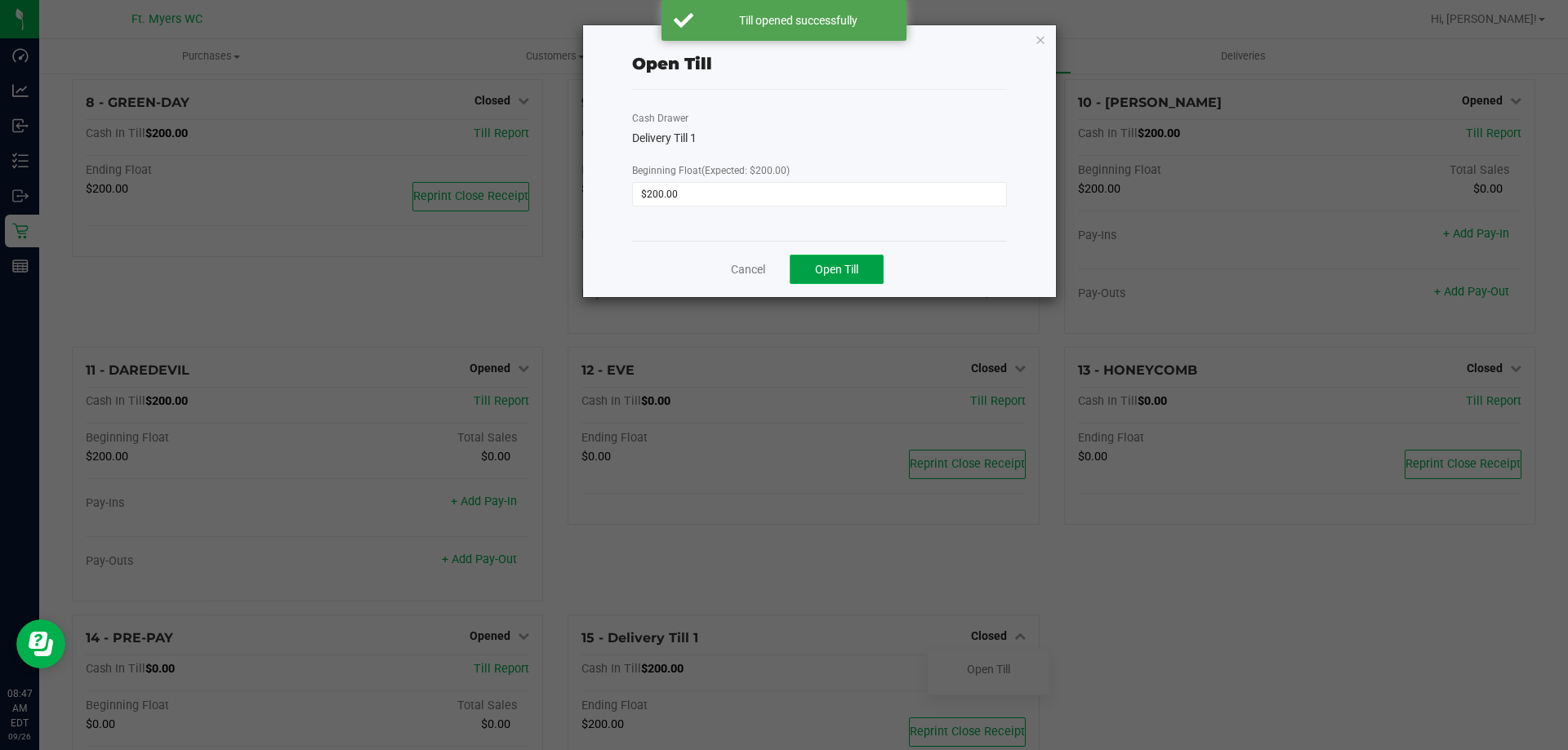
click at [840, 270] on span "Open Till" at bounding box center [836, 269] width 43 height 13
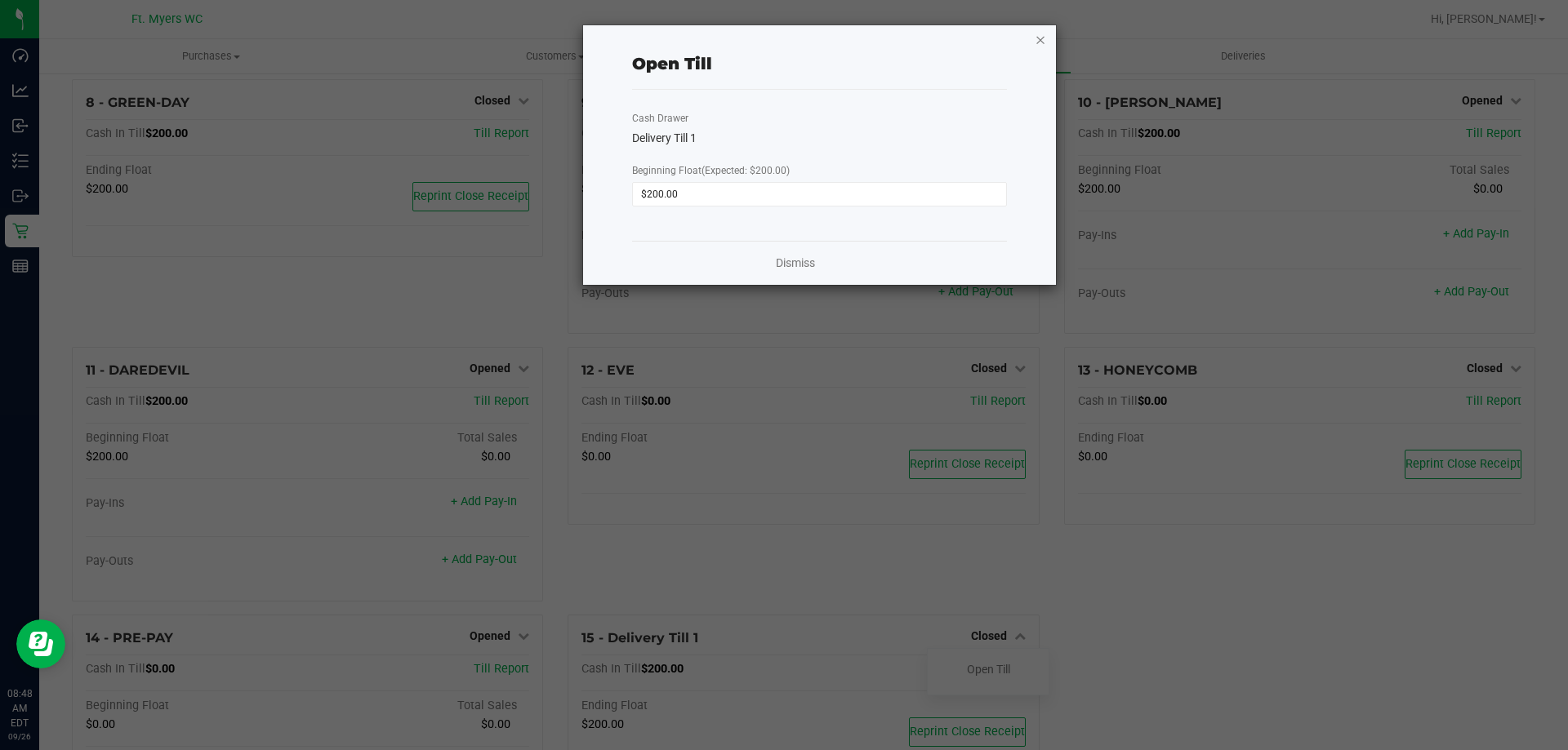
click at [1041, 39] on icon "button" at bounding box center [1040, 39] width 11 height 20
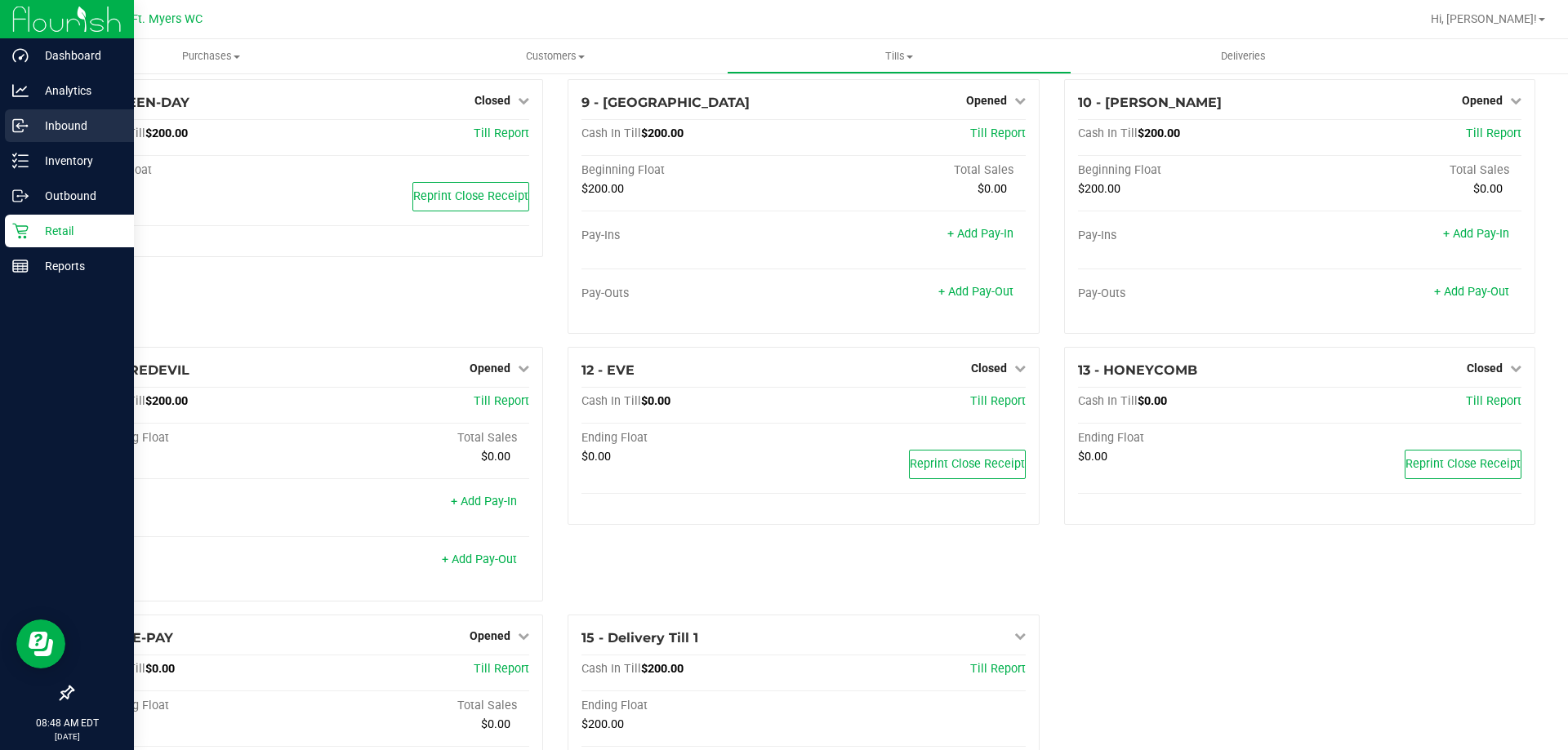
click at [30, 118] on p "Inbound" at bounding box center [77, 126] width 98 height 20
